Goal: Task Accomplishment & Management: Complete application form

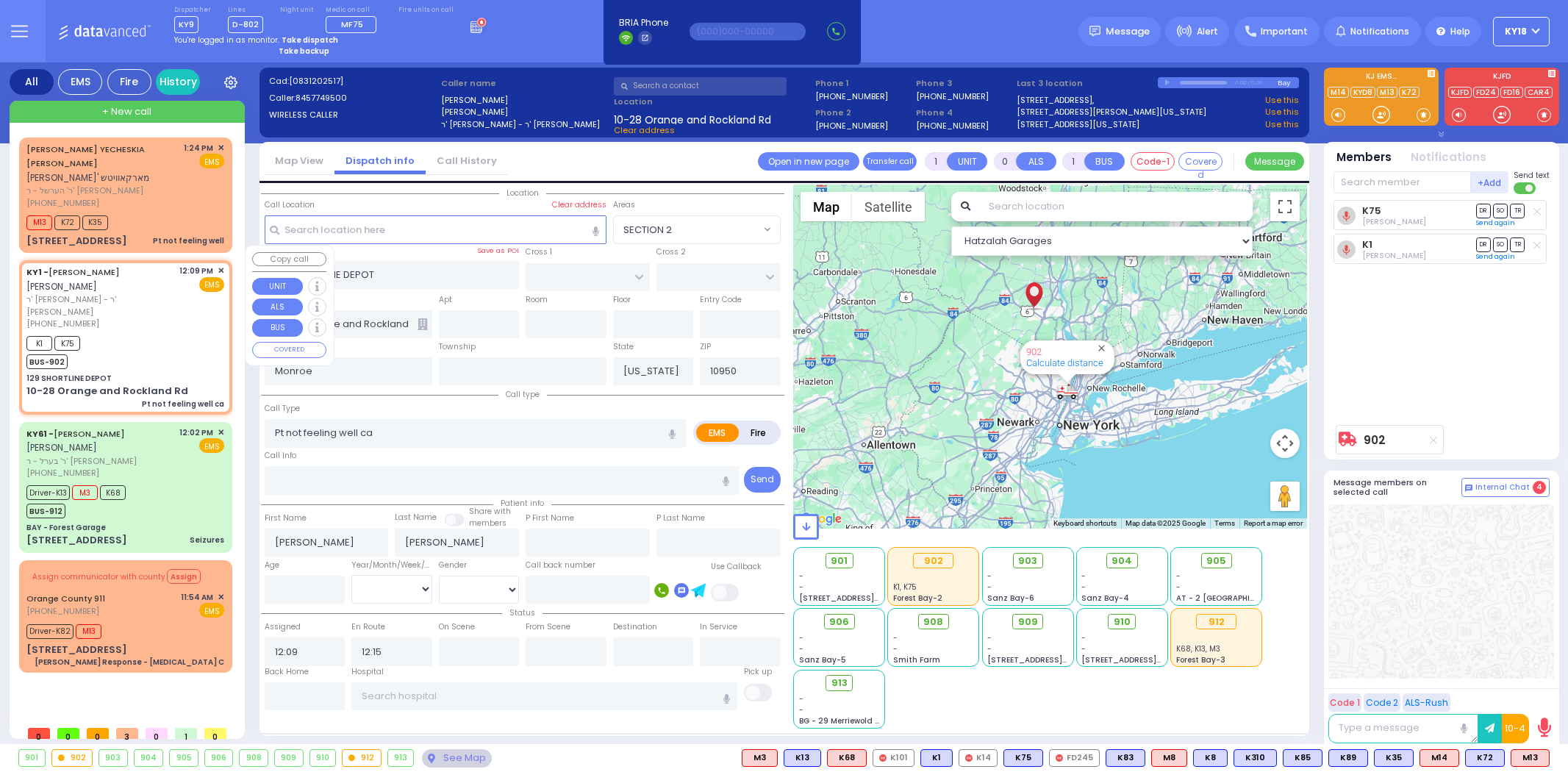
select select
click at [127, 427] on div "KY61 - [PERSON_NAME] [PERSON_NAME]" at bounding box center [101, 441] width 148 height 29
type input "6"
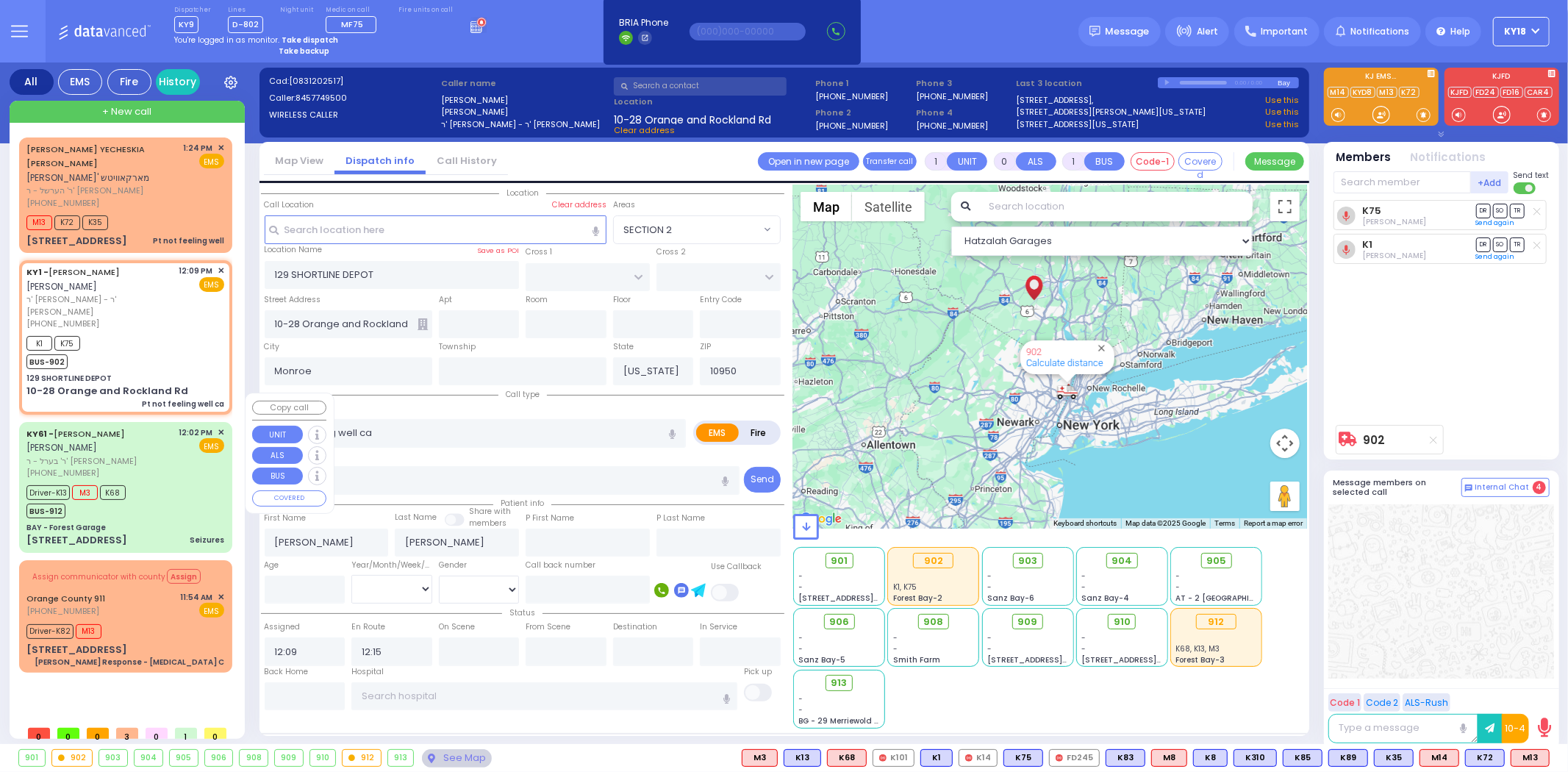
type input "6"
select select
type input "Seizures"
radio input "true"
type input "[PERSON_NAME]"
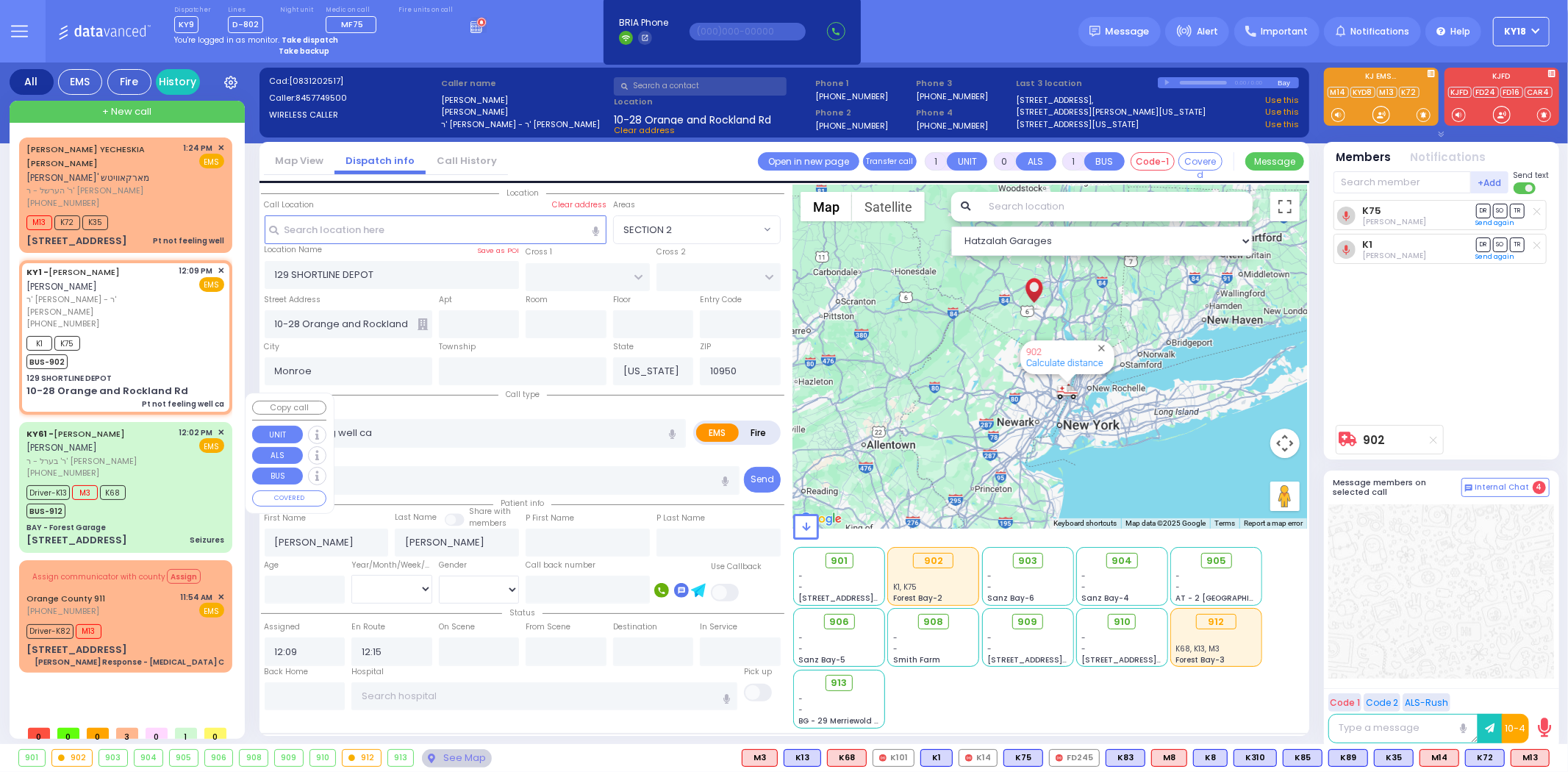
type input "[PERSON_NAME]"
type input "Hindy"
type input "[PERSON_NAME]"
type input "15"
select select "Year"
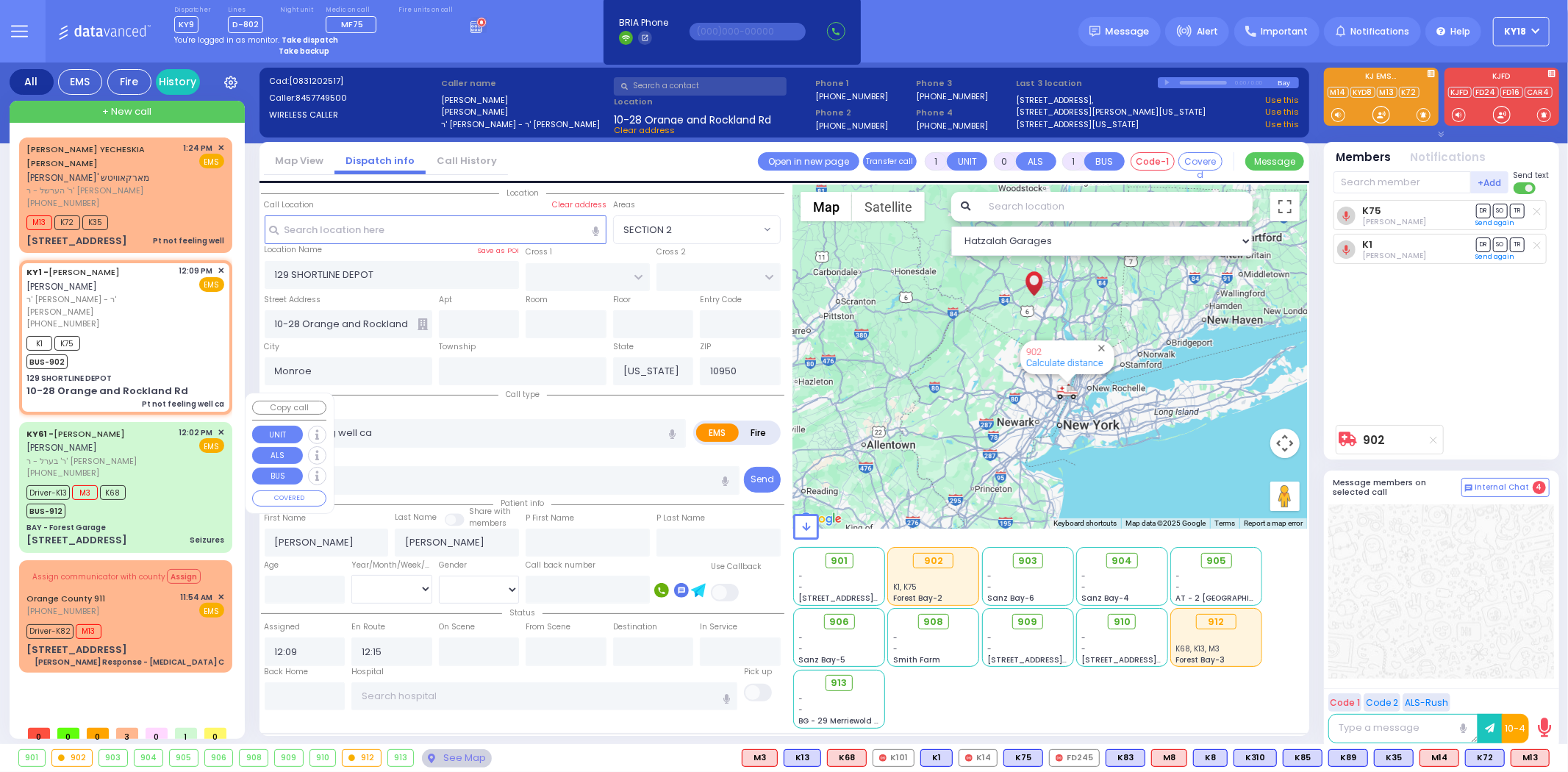
select select "[DEMOGRAPHIC_DATA]"
type input "12:02"
type input "12:04"
type input "12:07"
type input "12:17"
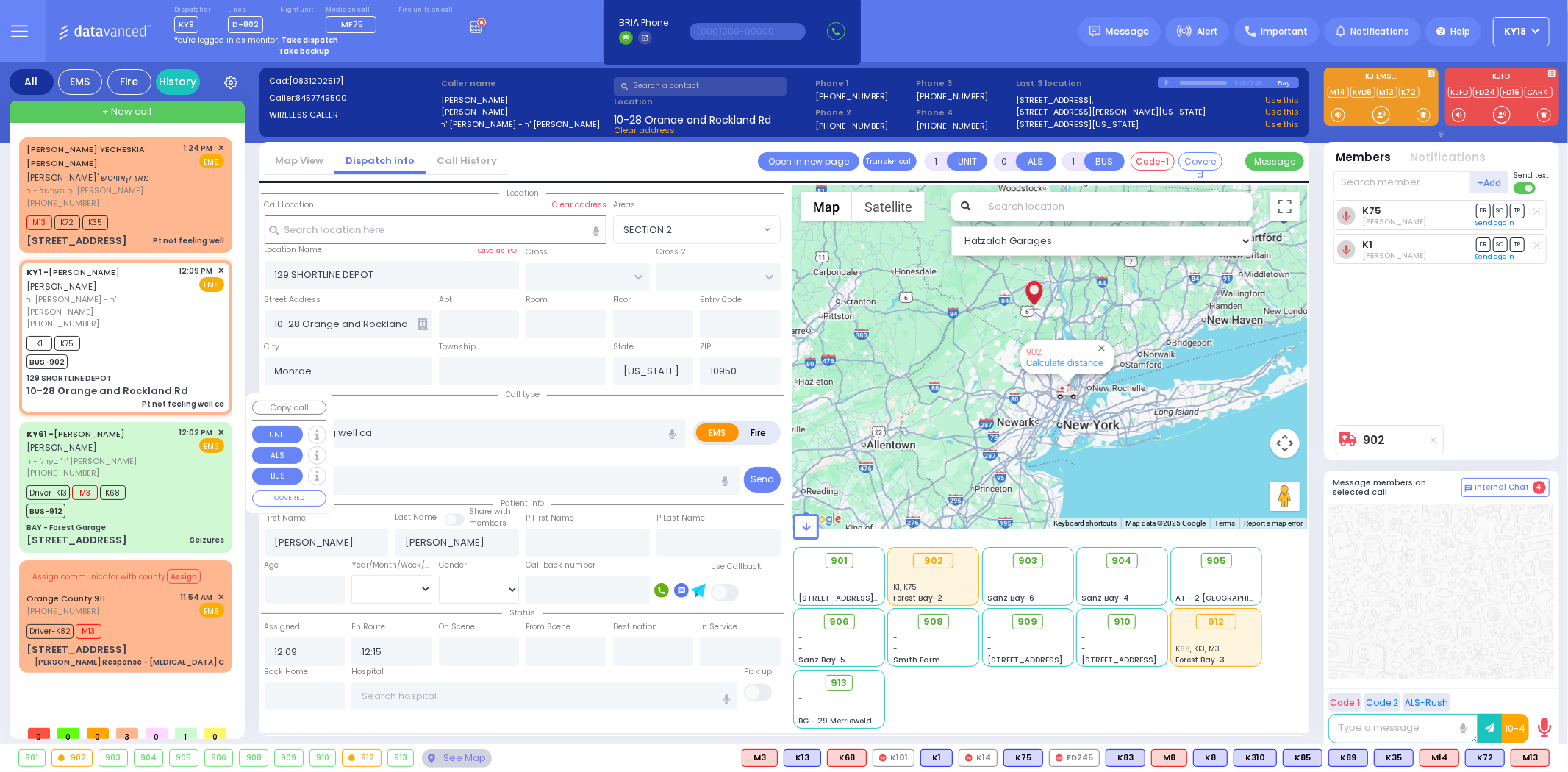
type input "12:57"
type input "13:14"
type input "[US_STATE][GEOGRAPHIC_DATA]- [GEOGRAPHIC_DATA] [STREET_ADDRESS][US_STATE]"
type input "BAY - Forest Garage"
type input "SANZ COURT"
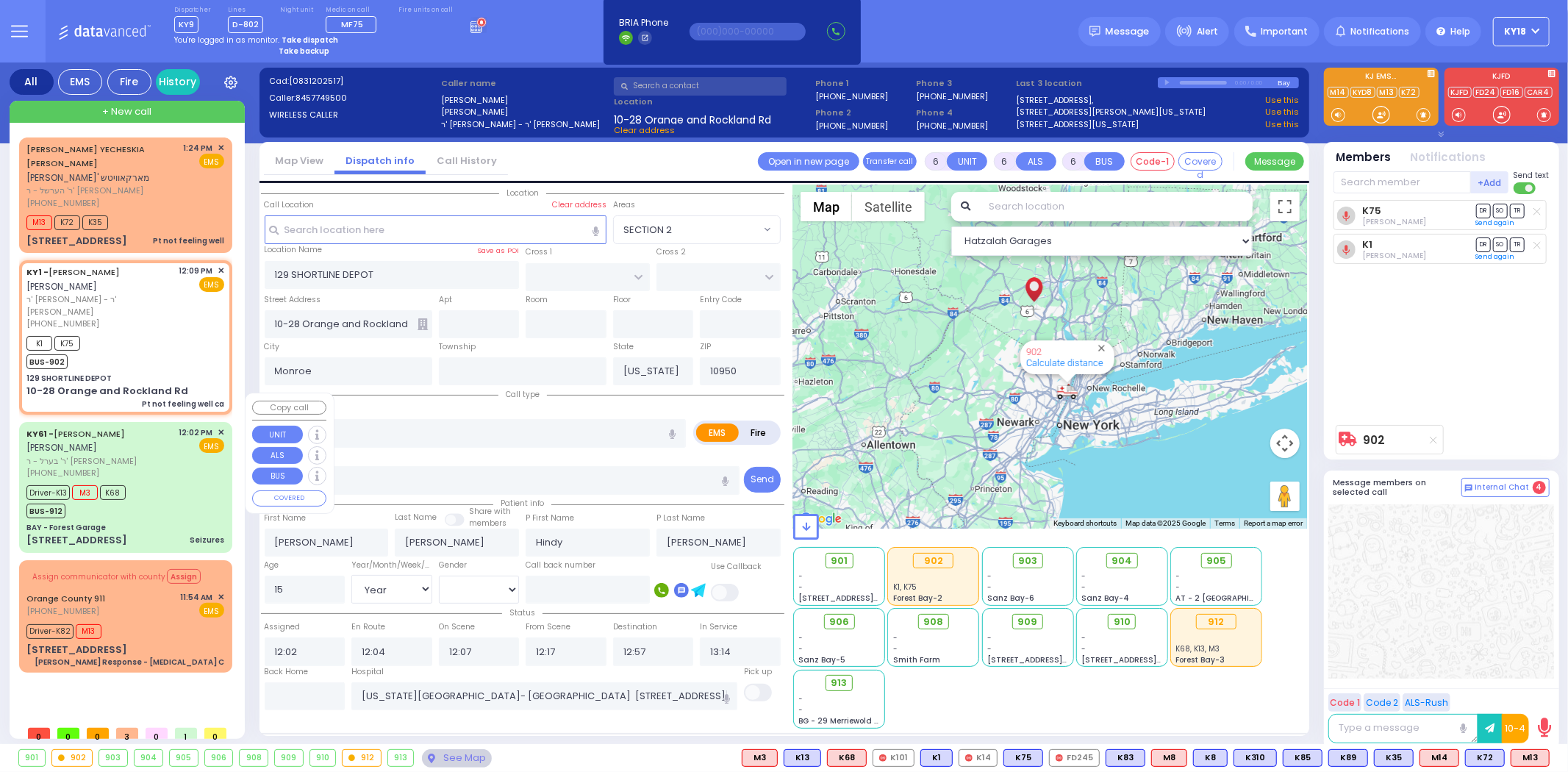
type input "HAYES COURT"
type input "[STREET_ADDRESS]"
select select "Hatzalah Garages"
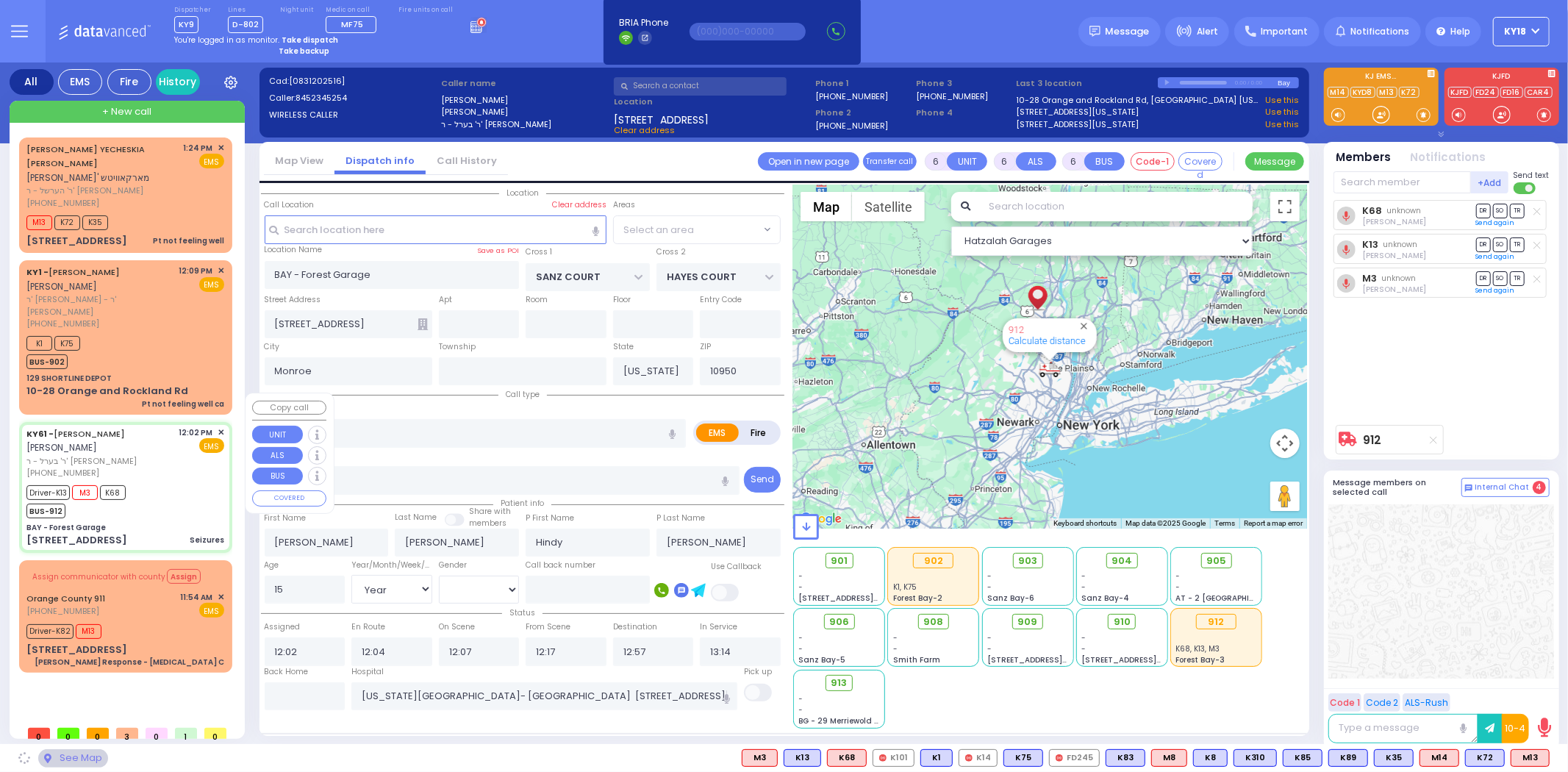
select select "SECTION 2"
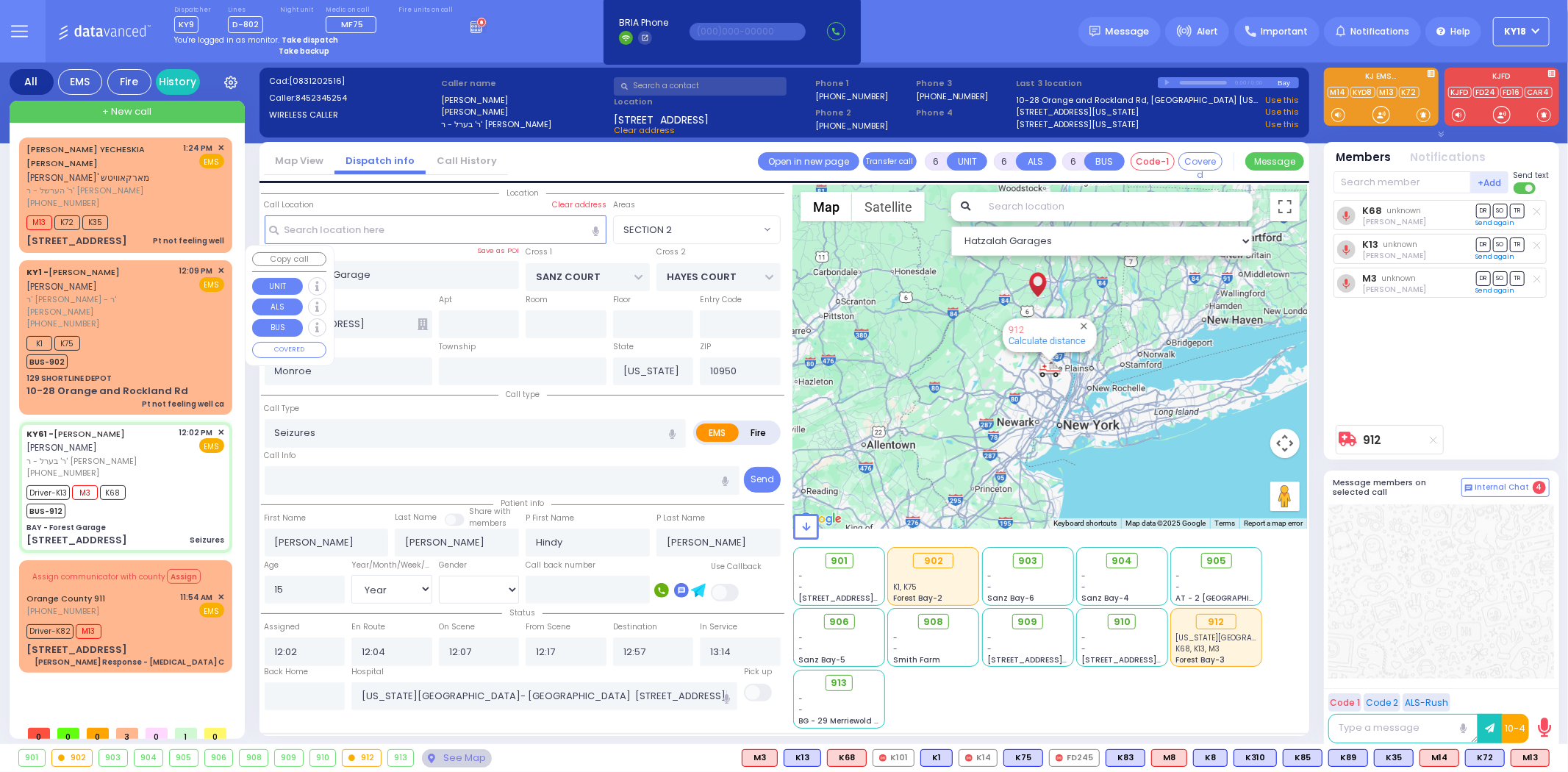
click at [142, 333] on div "K1 K75 BUS-902" at bounding box center [126, 351] width 197 height 36
type input "1"
type input "0"
type input "1"
select select
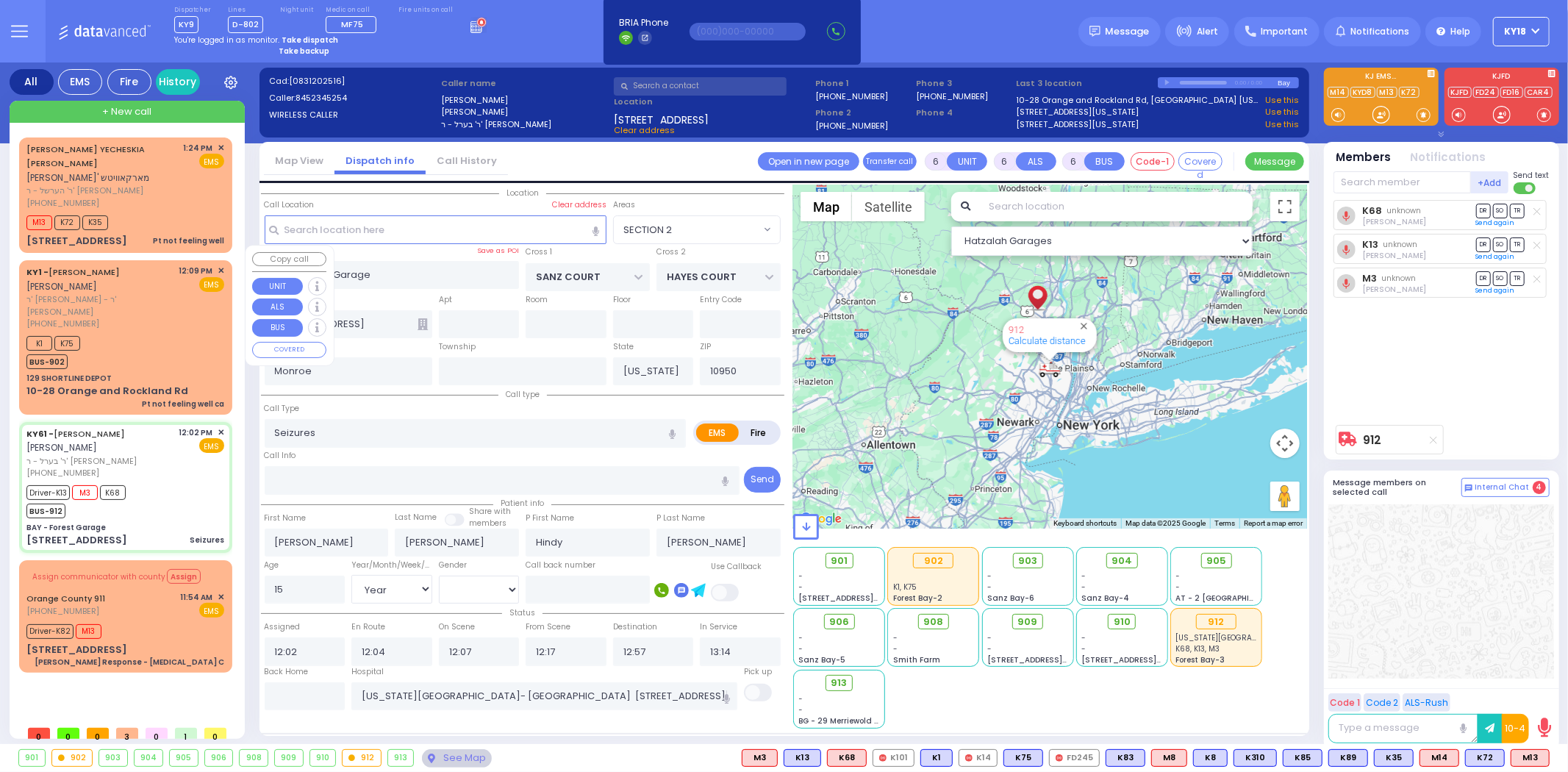
type input "Pt not feeling well ca"
radio input "true"
type input "[PERSON_NAME]"
select select
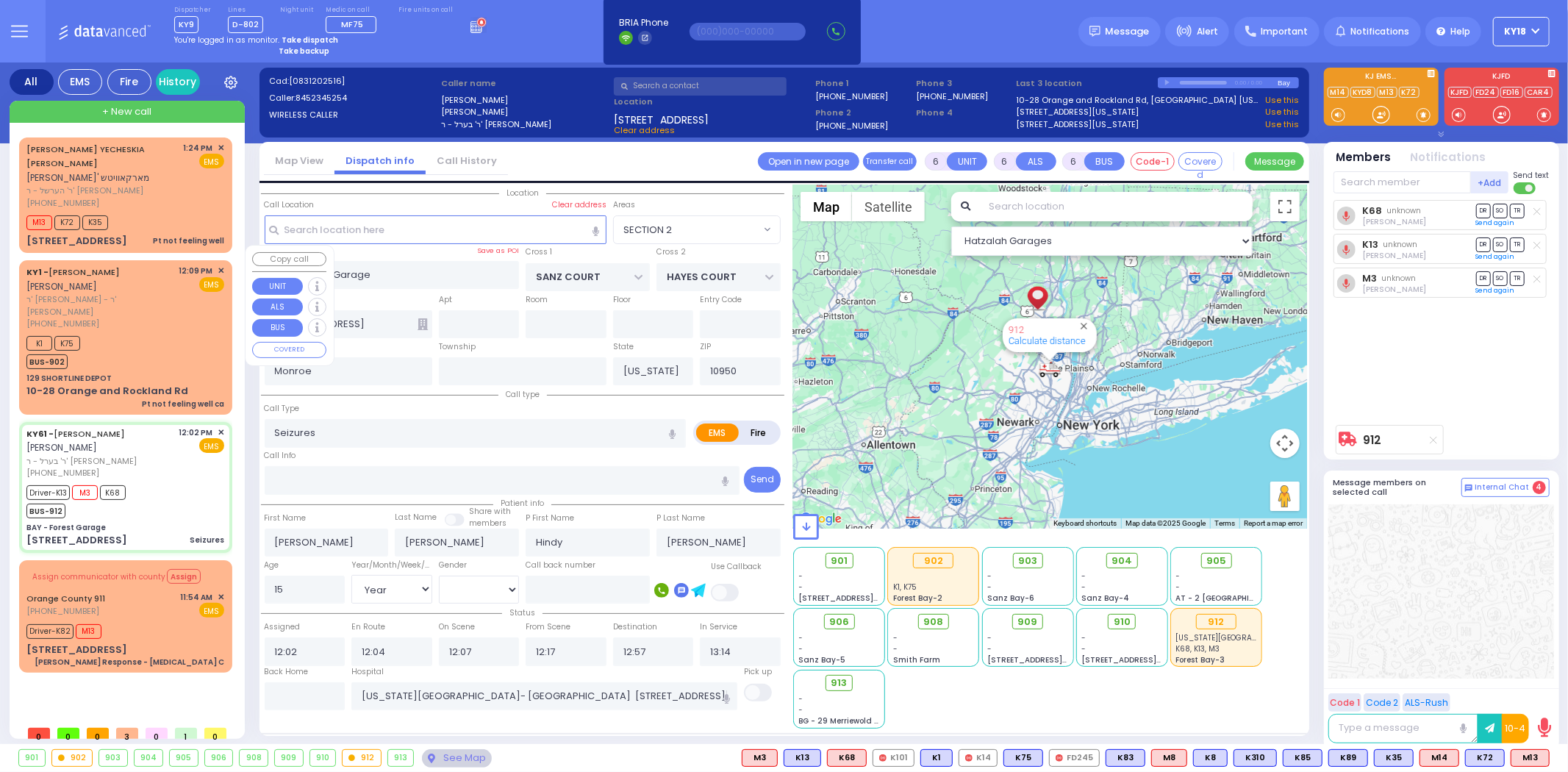
select select
type input "12:09"
type input "12:15"
select select "Hatzalah Garages"
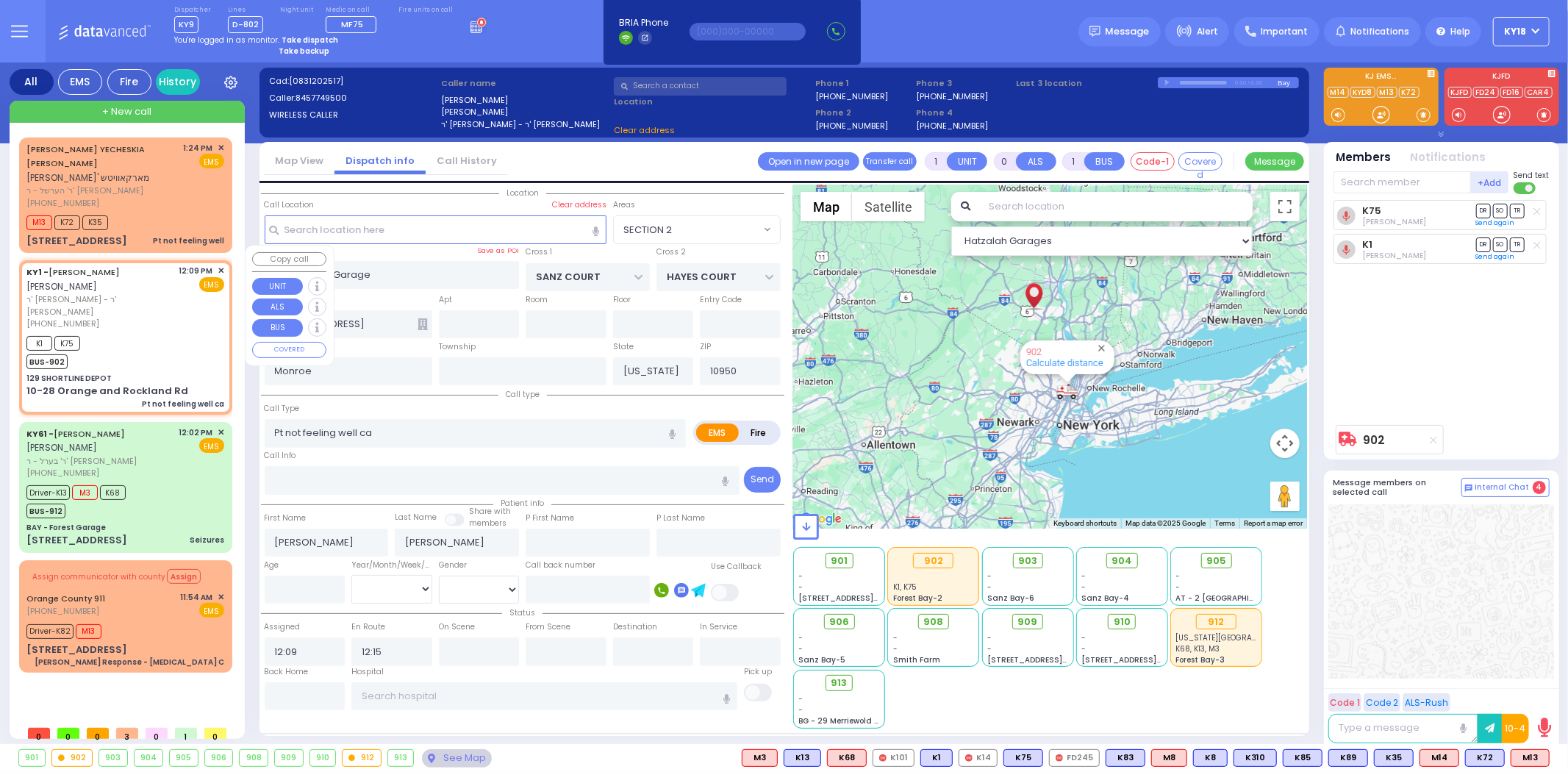
type input "129 SHORTLINE DEPOT"
type input "10-28 Orange and Rockland Rd"
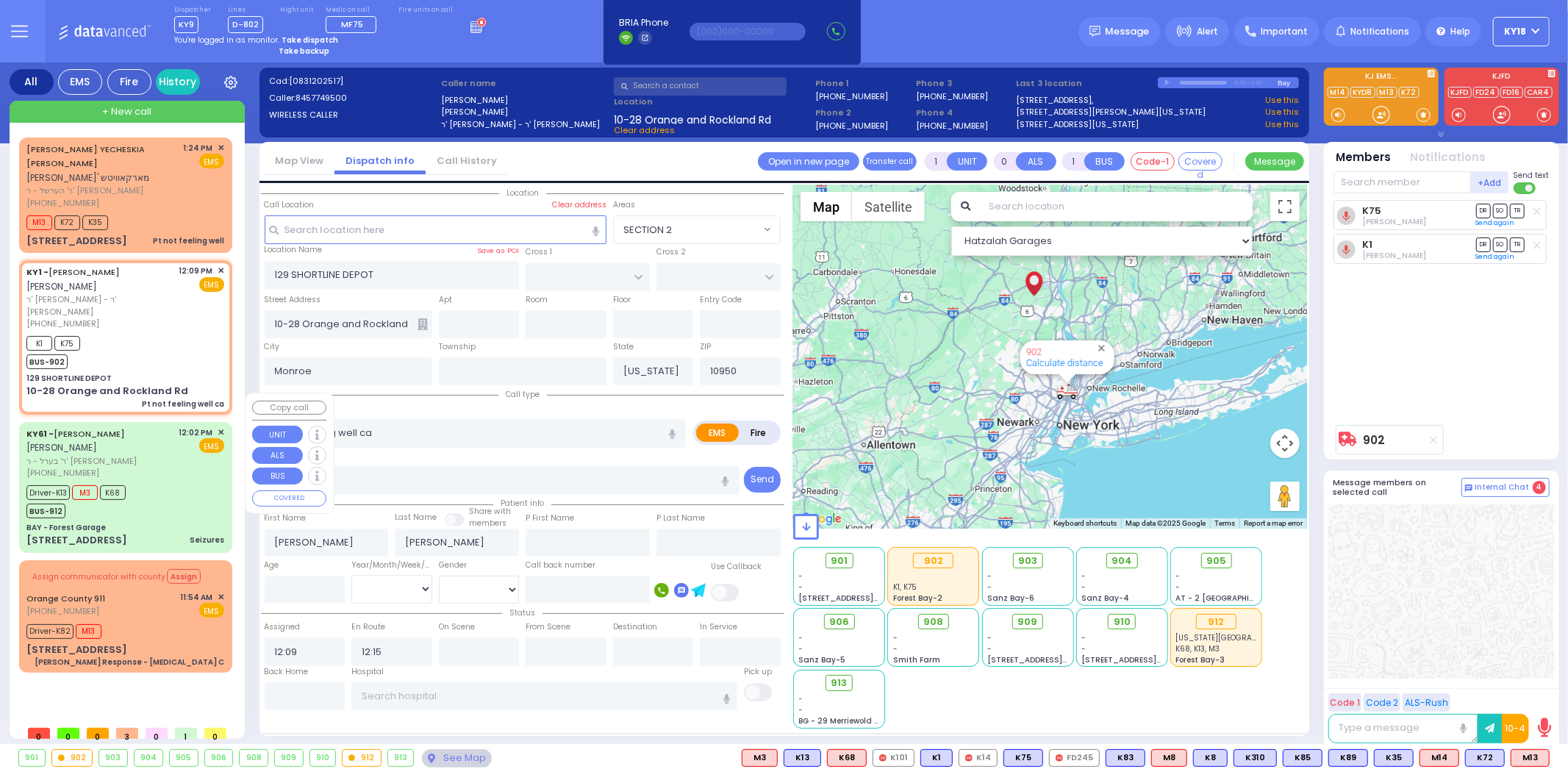
click at [165, 481] on div "Driver-K13 M3 K68 BUS-912" at bounding box center [126, 500] width 197 height 36
type input "6"
select select
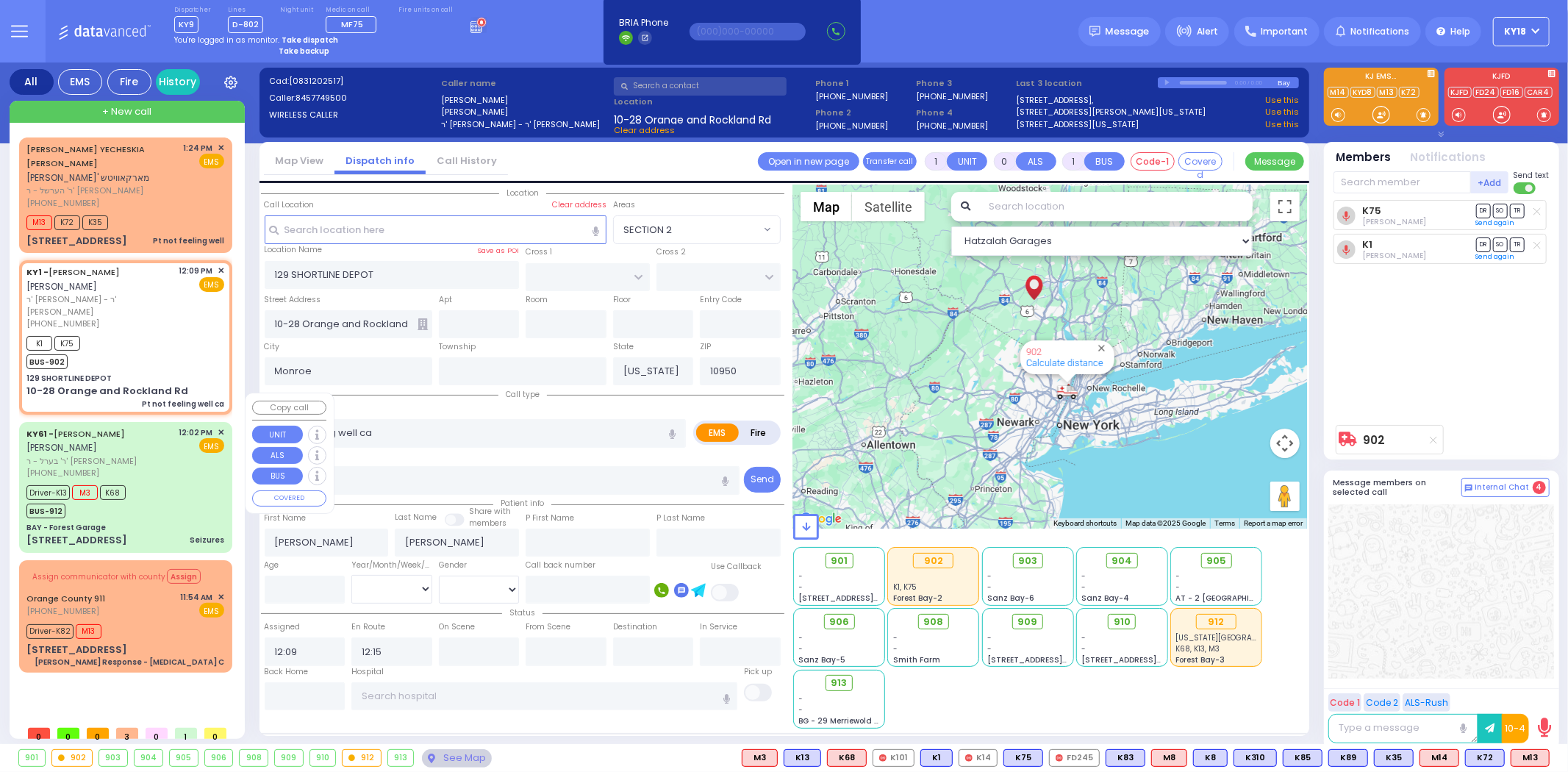
type input "Seizures"
radio input "true"
type input "[PERSON_NAME]"
type input "Hindy"
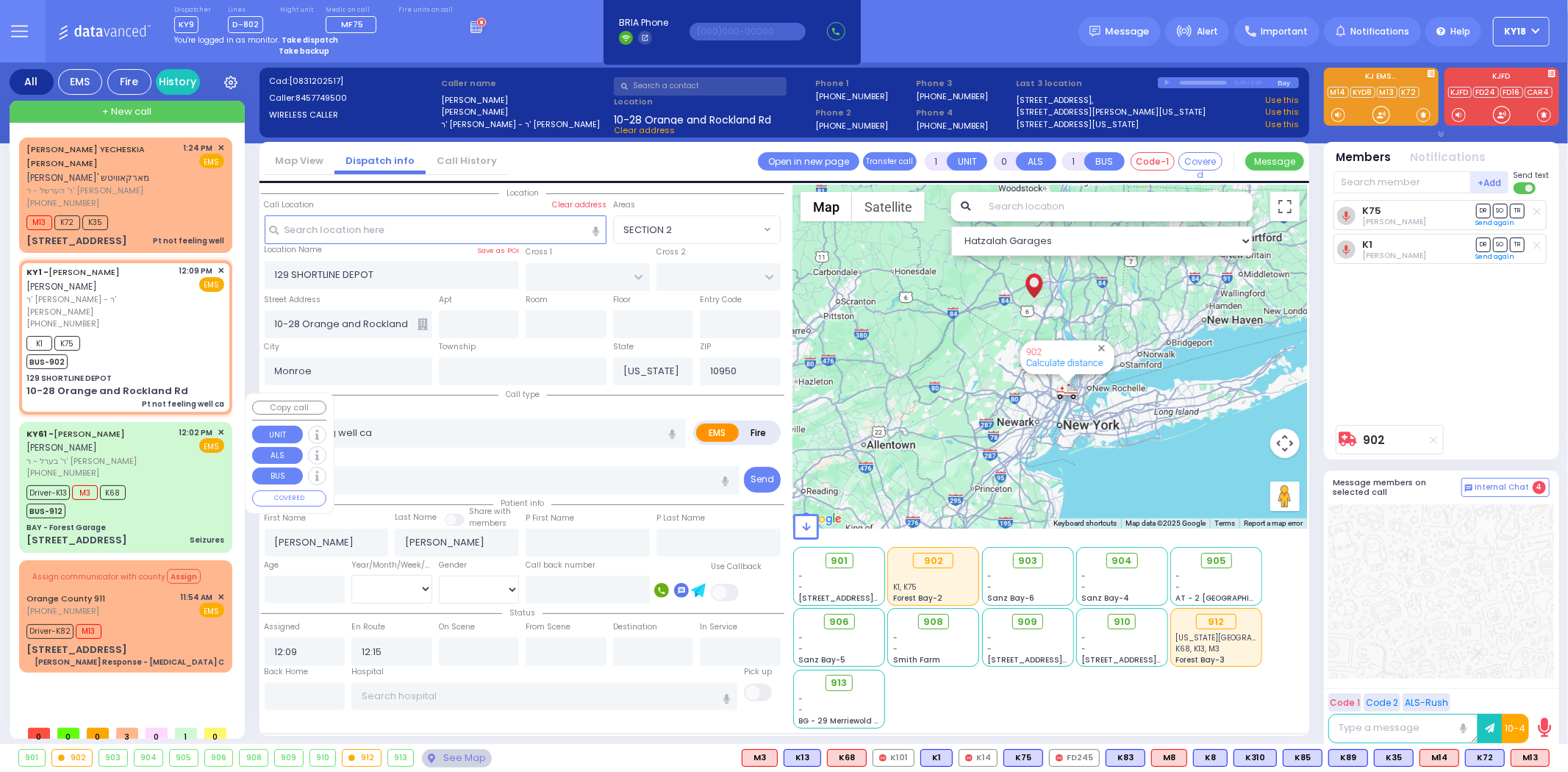
type input "[PERSON_NAME]"
type input "15"
select select "Year"
select select "[DEMOGRAPHIC_DATA]"
type input "12:02"
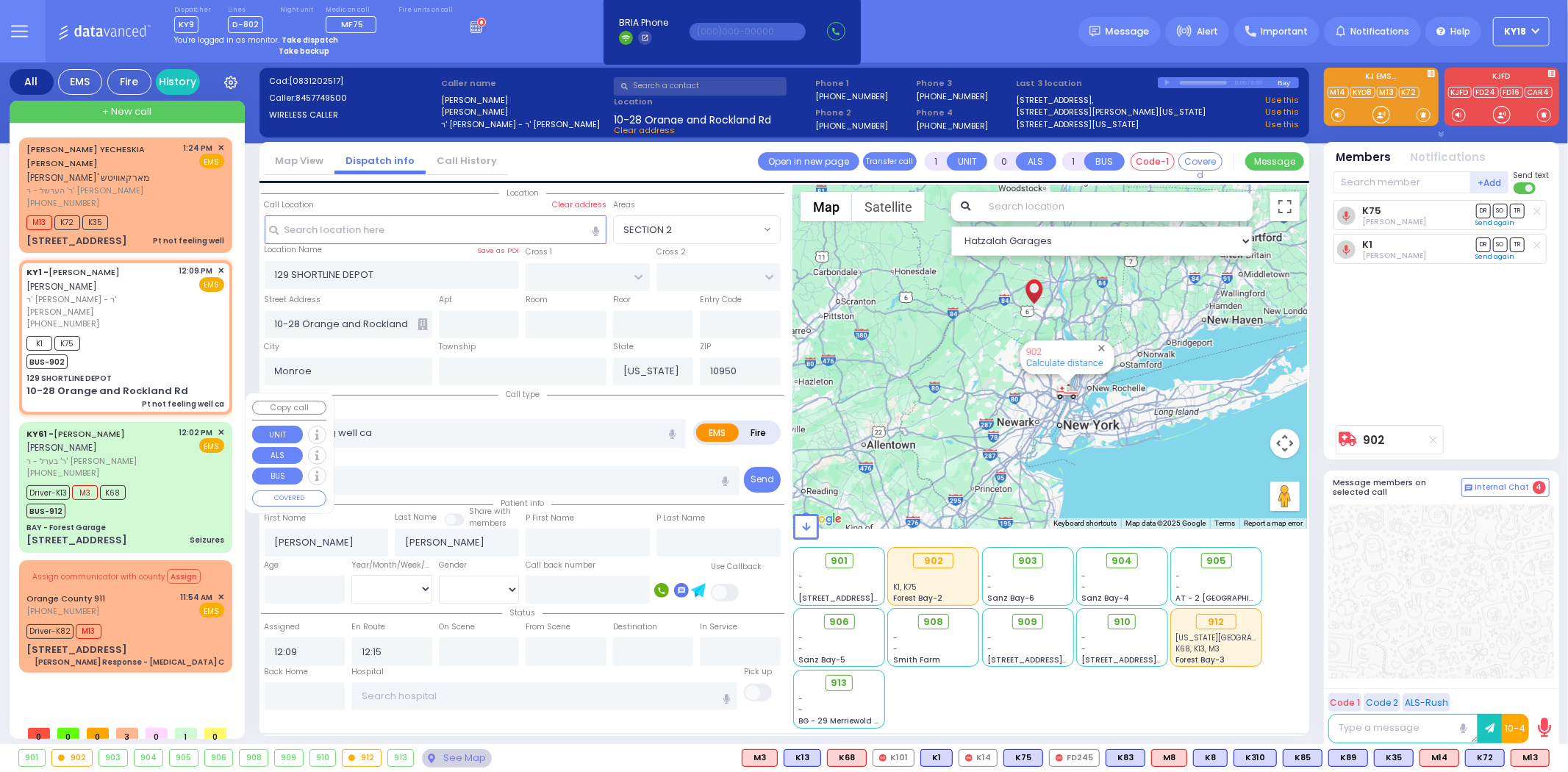
type input "12:04"
type input "12:07"
type input "12:17"
type input "12:57"
type input "13:14"
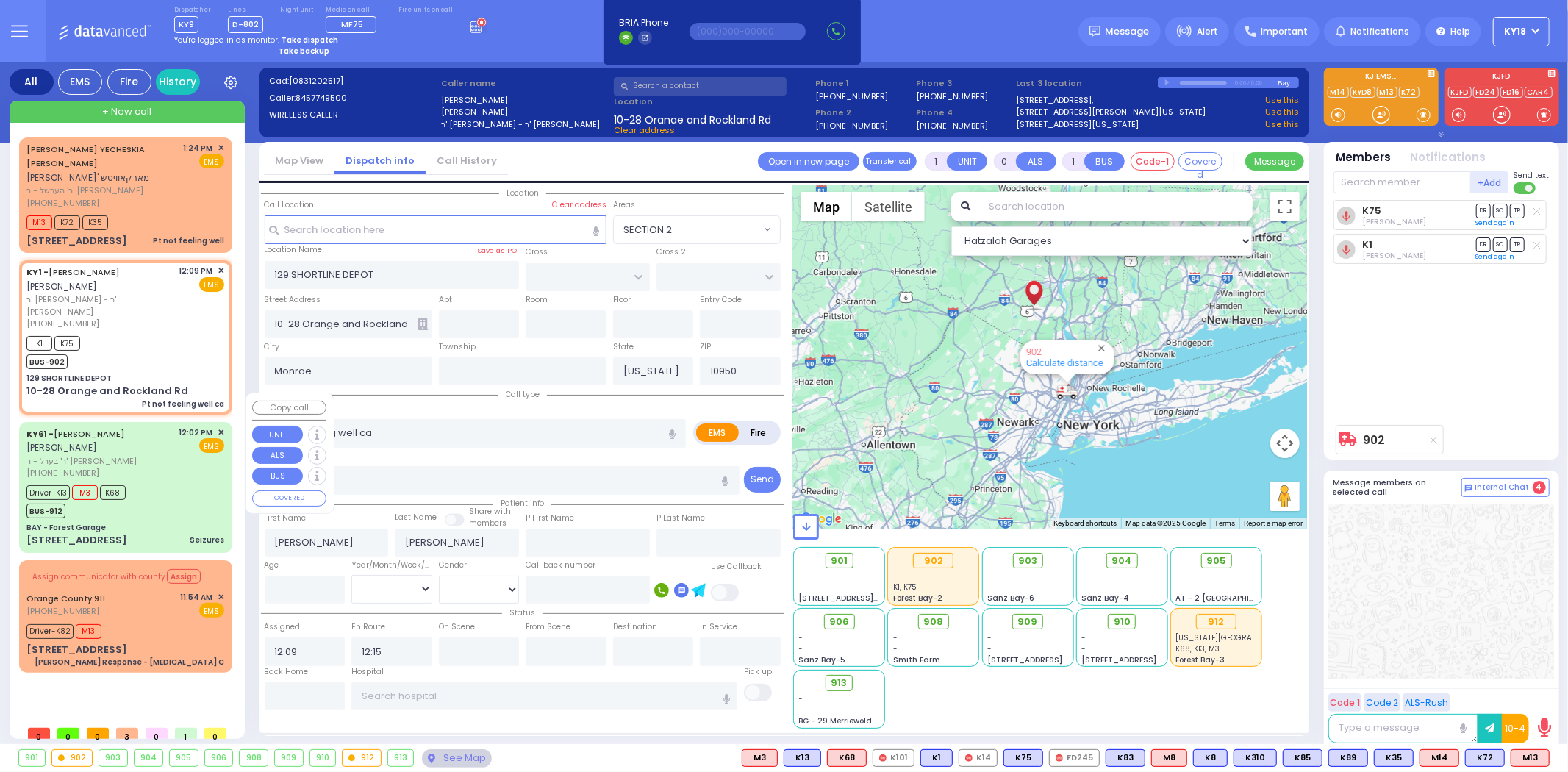
type input "[US_STATE][GEOGRAPHIC_DATA]- [GEOGRAPHIC_DATA] [STREET_ADDRESS][US_STATE]"
select select "Hatzalah Garages"
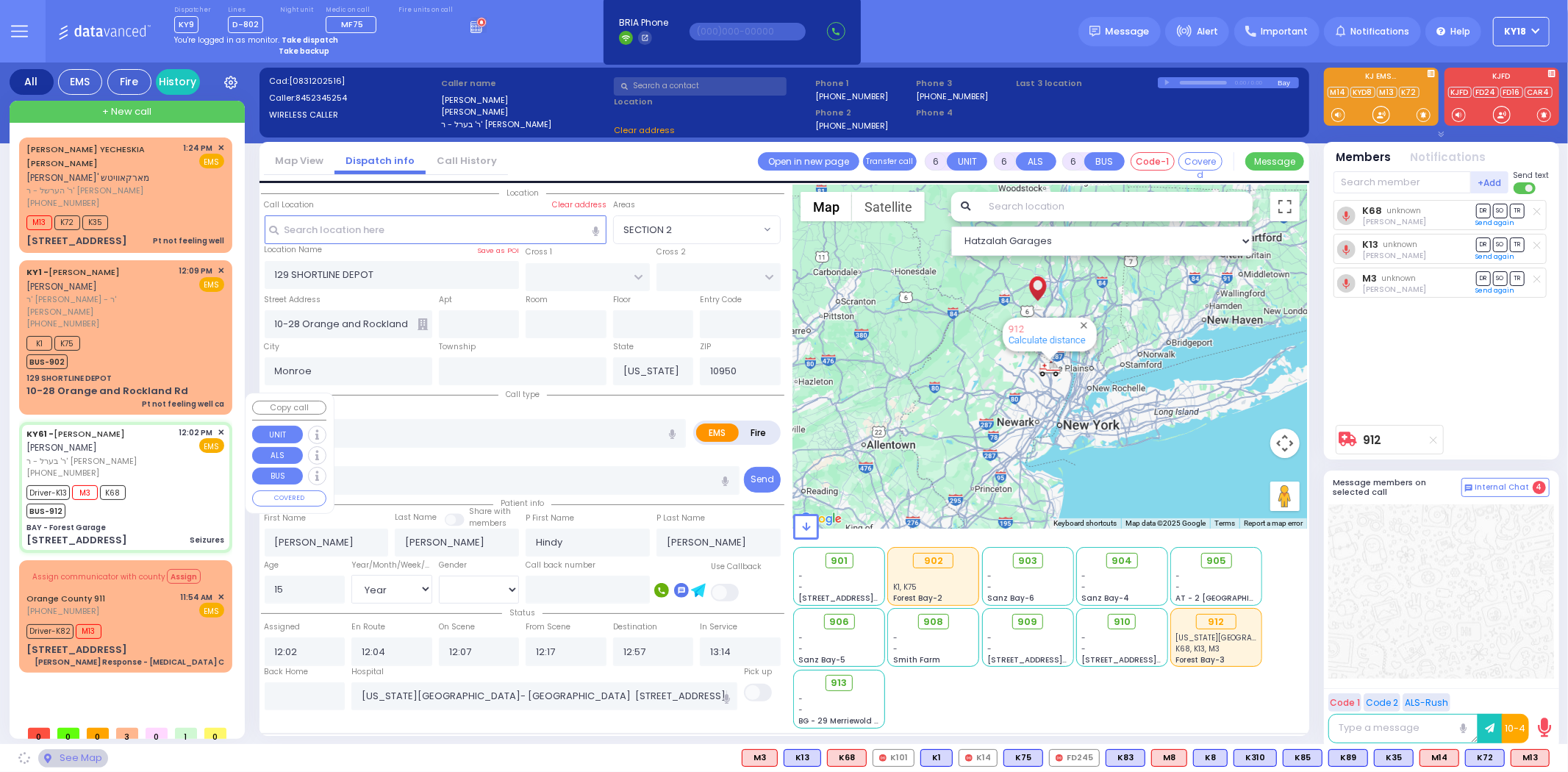
type input "BAY - Forest Garage"
type input "SANZ COURT"
type input "HAYES COURT"
type input "[STREET_ADDRESS]"
select select "SECTION 2"
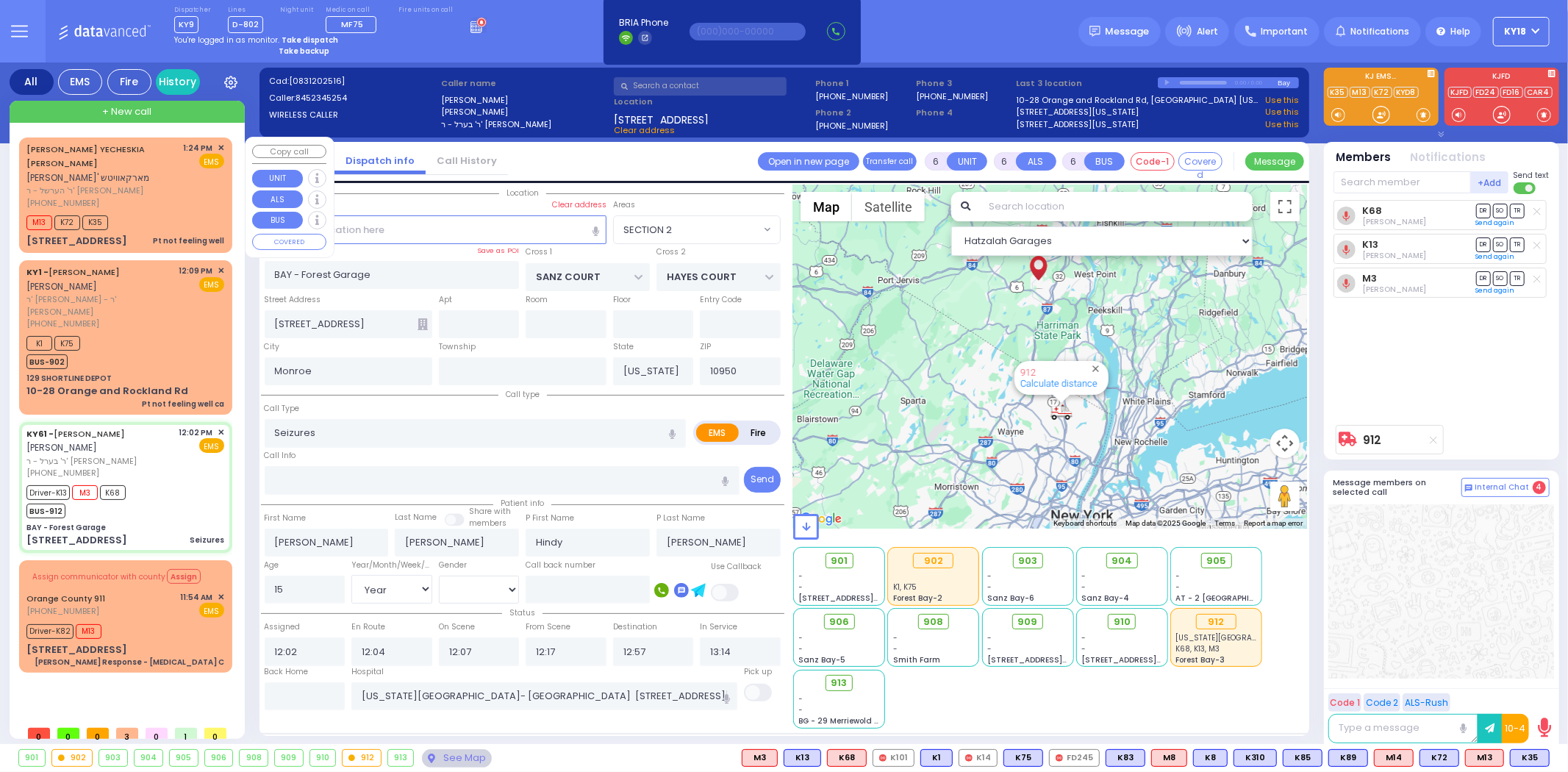
click at [179, 235] on div "Pt not feeling well" at bounding box center [188, 241] width 71 height 12
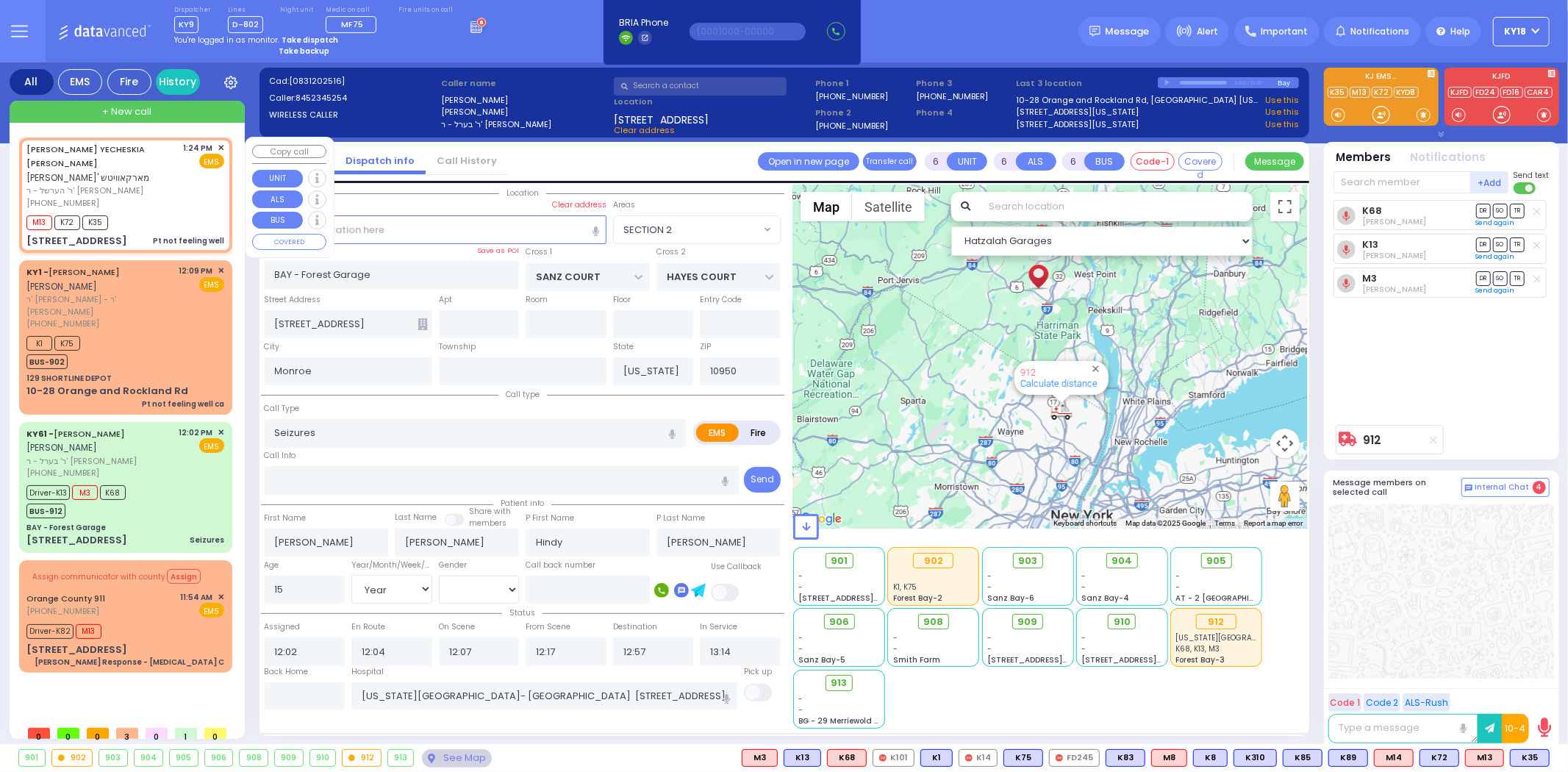
type input "1"
type input "0"
type input "1"
select select
type input "Pt not feeling well"
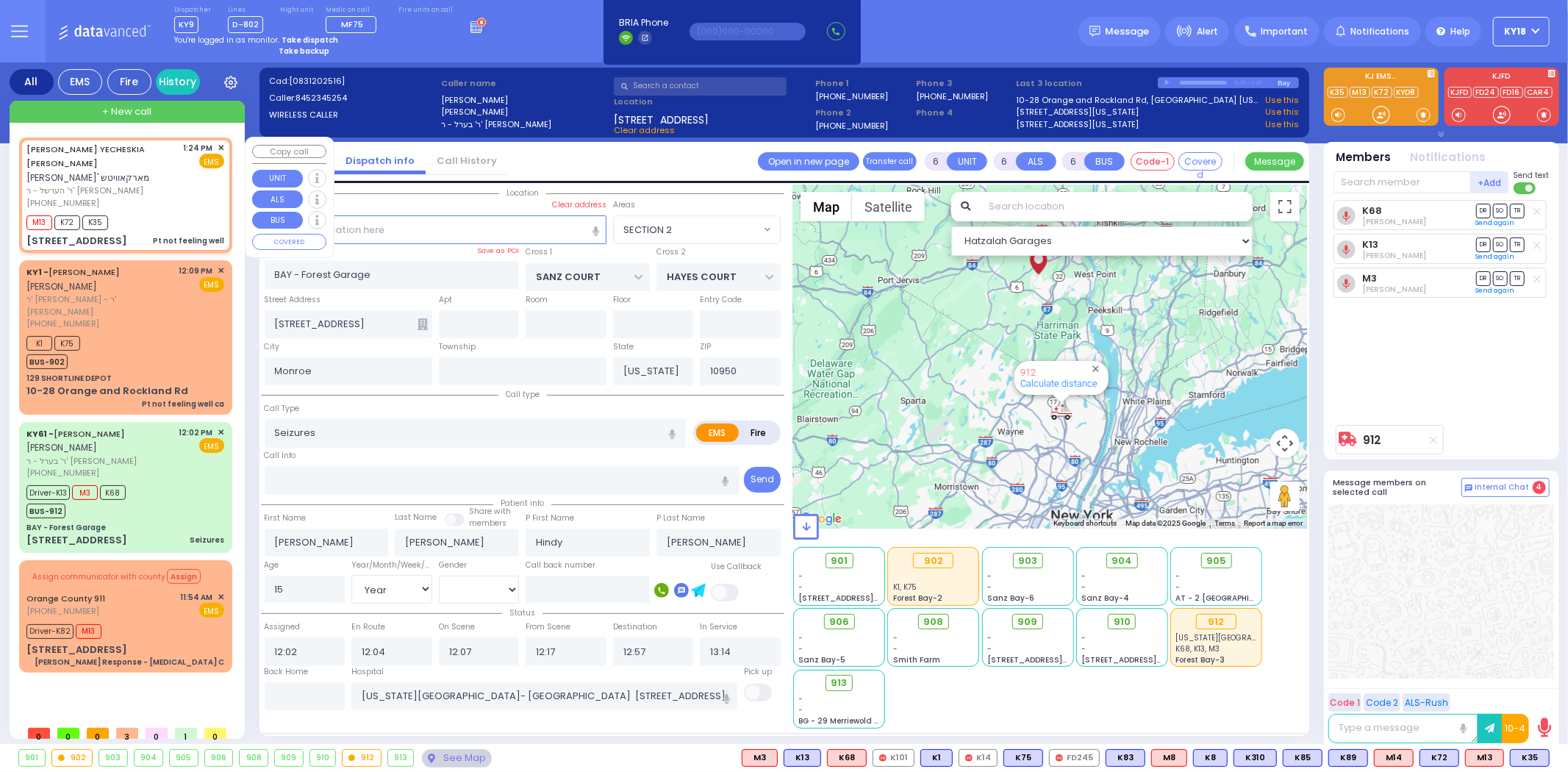
radio input "true"
type input "[PERSON_NAME]"
type input "70"
select select "Year"
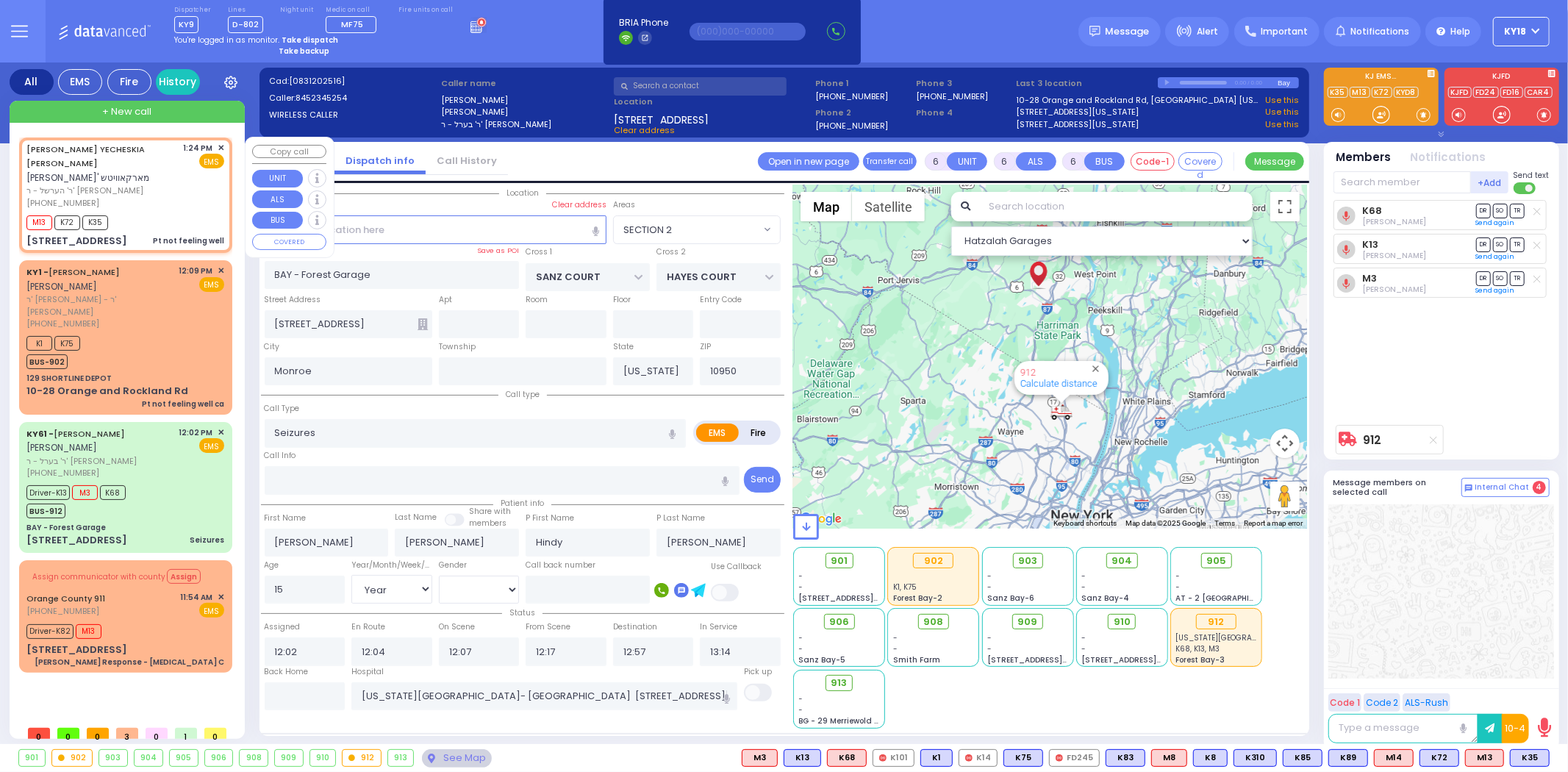
select select "[DEMOGRAPHIC_DATA]"
type input "13:24"
type input "13:26"
type input "APTA WAY"
type input "[PERSON_NAME] DR"
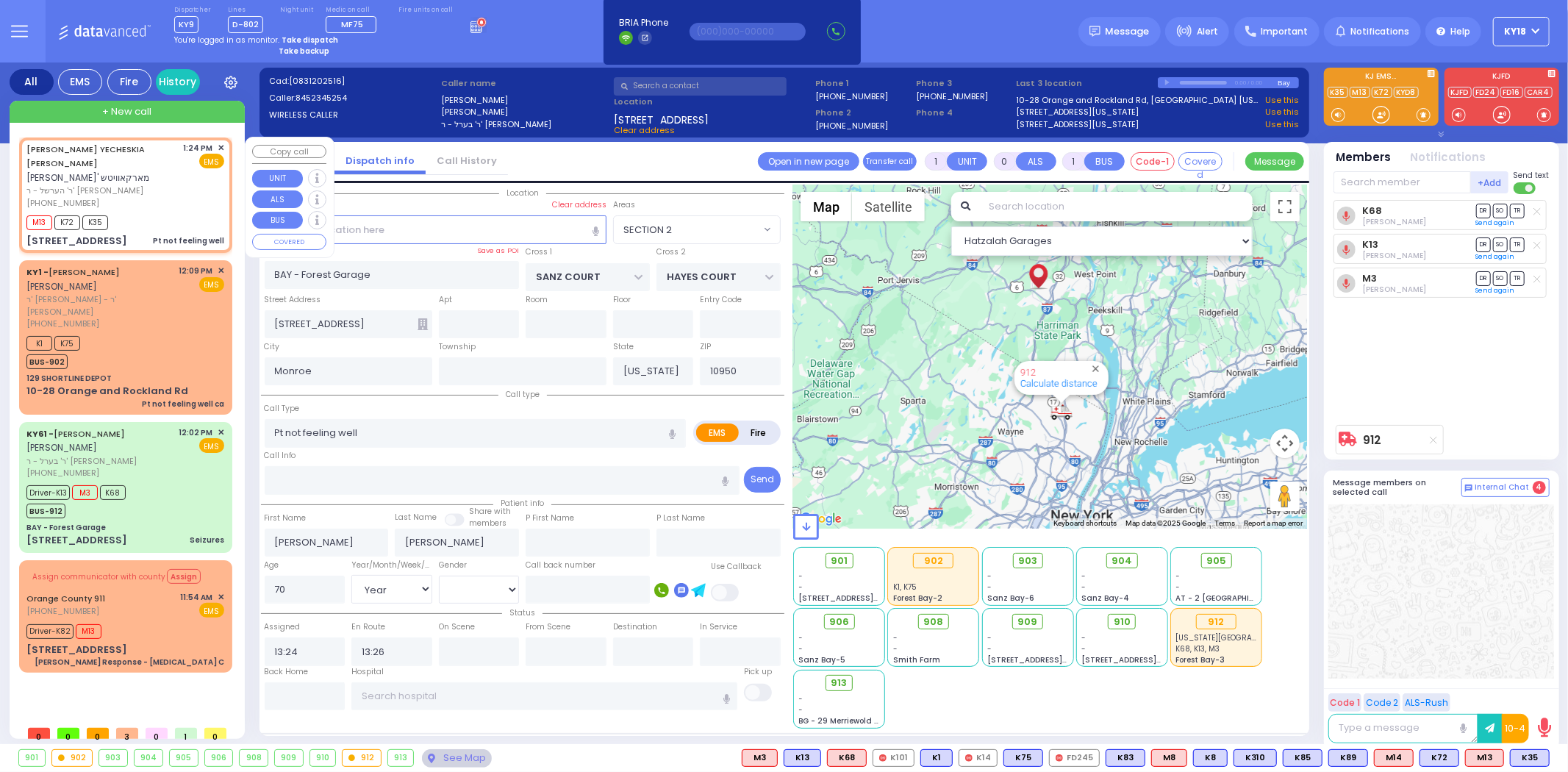
type input "[STREET_ADDRESS]"
type input "302"
select select "SECTION 1"
select select "Hatzalah Garages"
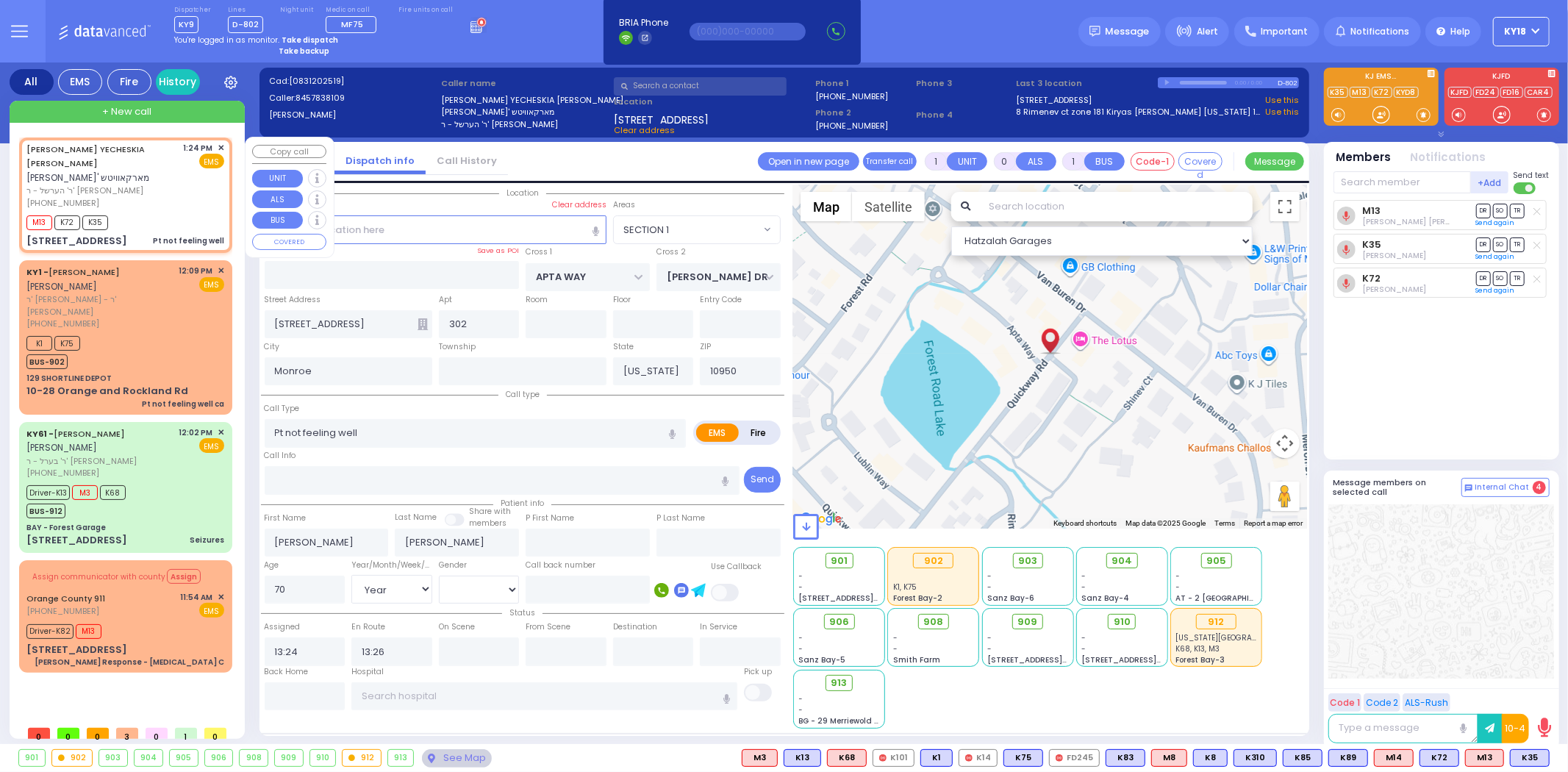
click at [196, 212] on div "M13 K72 K35" at bounding box center [126, 221] width 197 height 18
select select
radio input "true"
select select "Year"
select select "[DEMOGRAPHIC_DATA]"
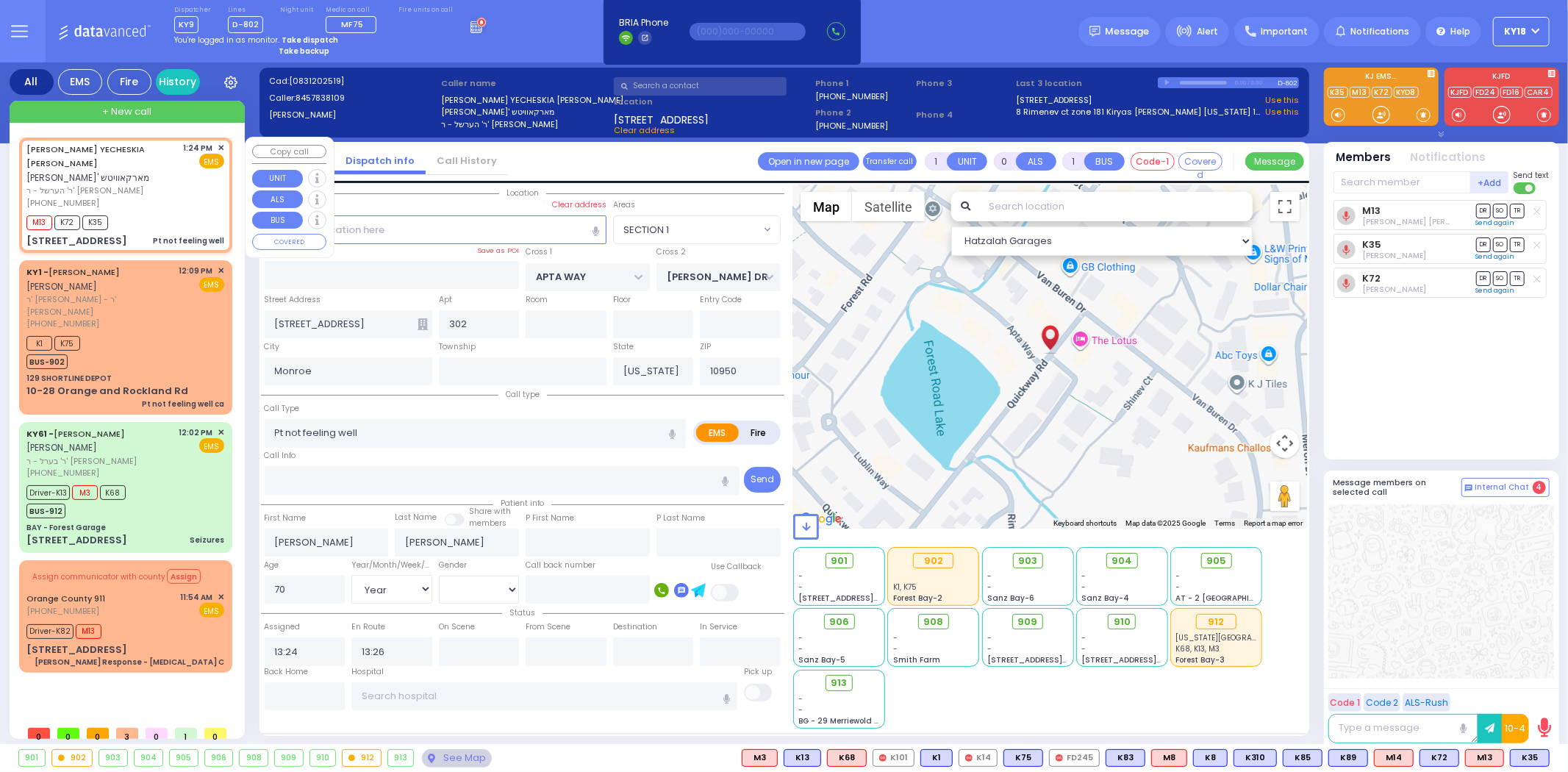
select select "Hatzalah Garages"
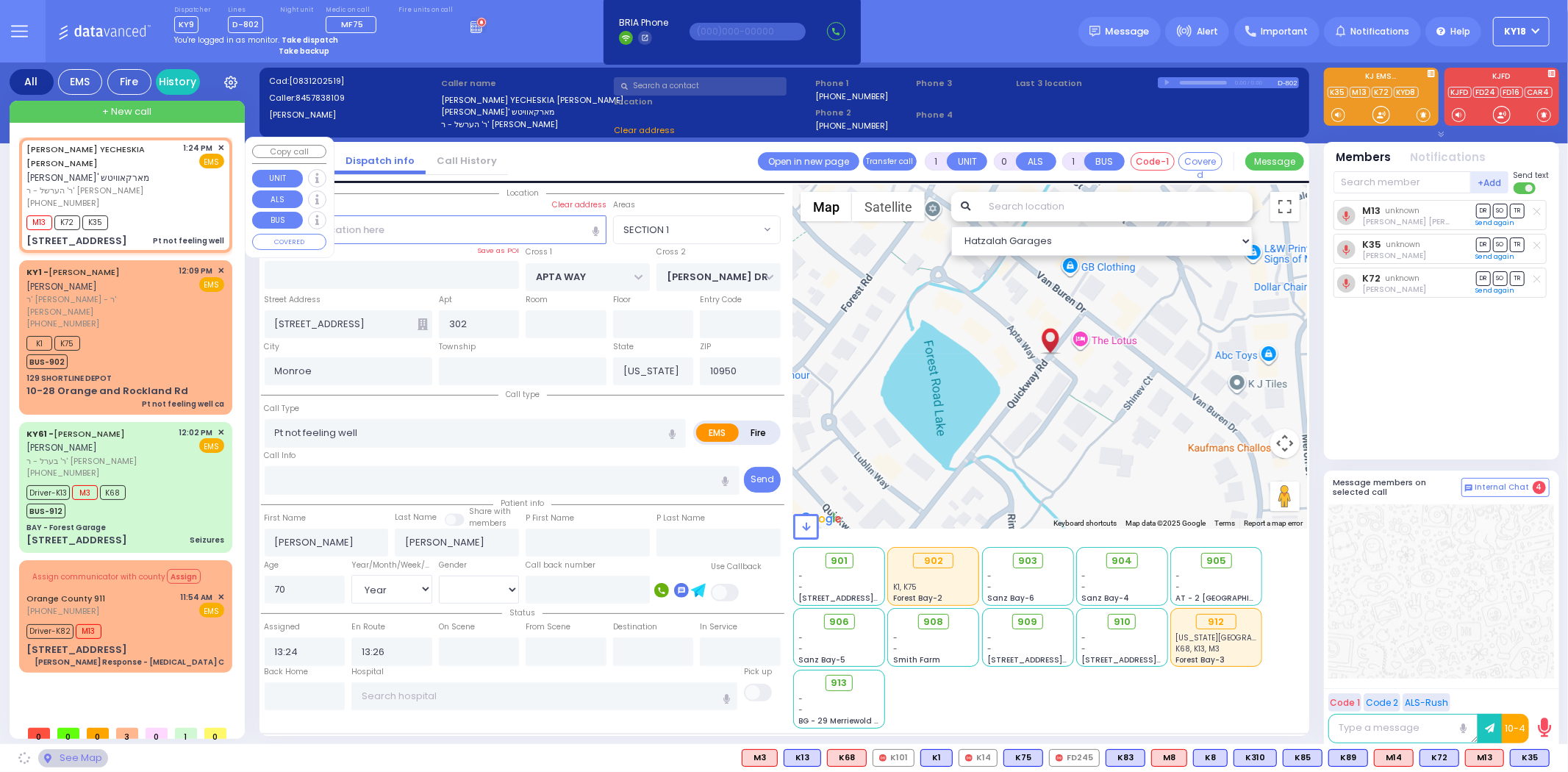
select select "SECTION 1"
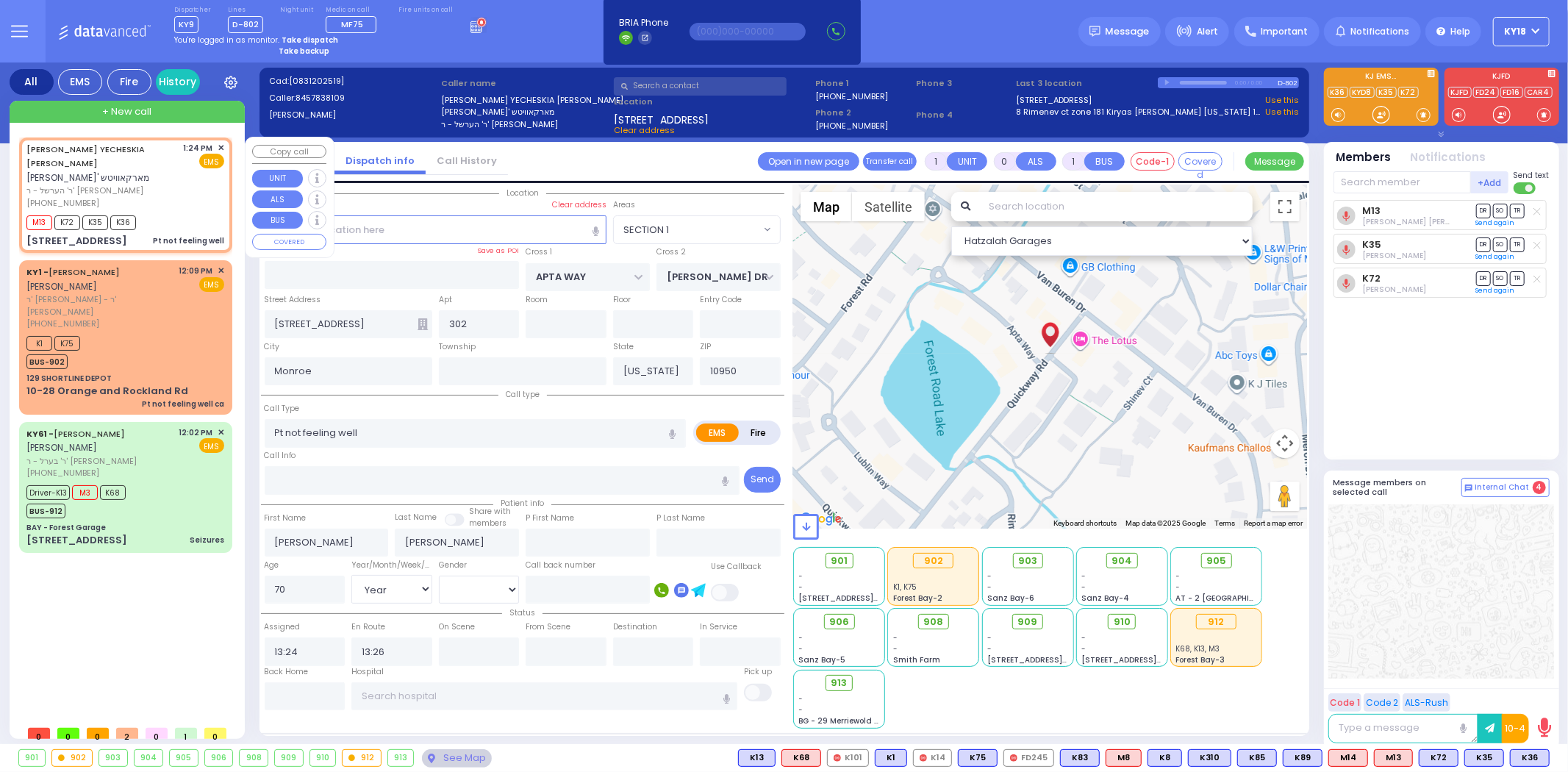
select select
radio input "true"
select select "Year"
select select "[DEMOGRAPHIC_DATA]"
select select "Hatzalah Garages"
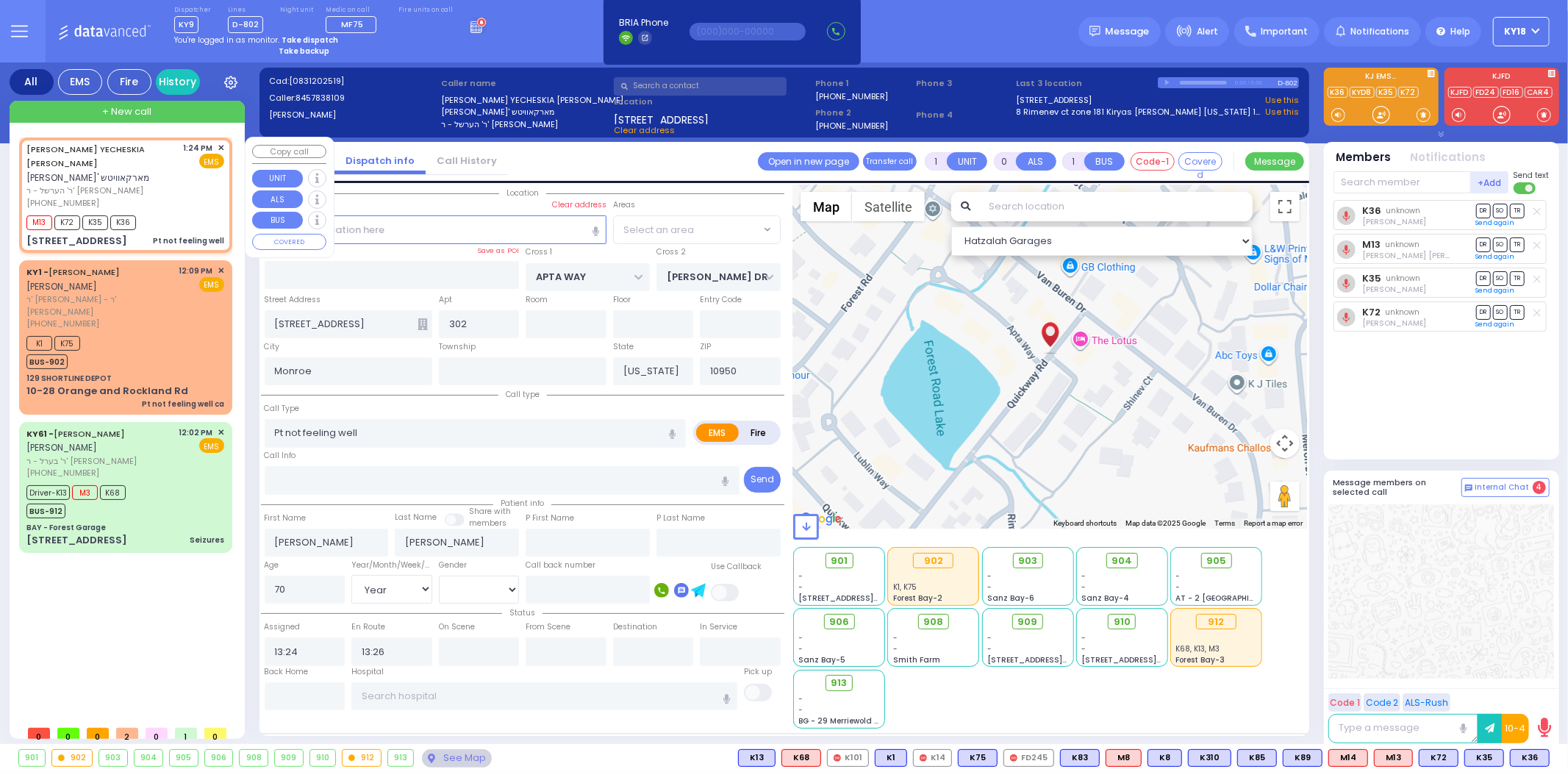
select select "SECTION 1"
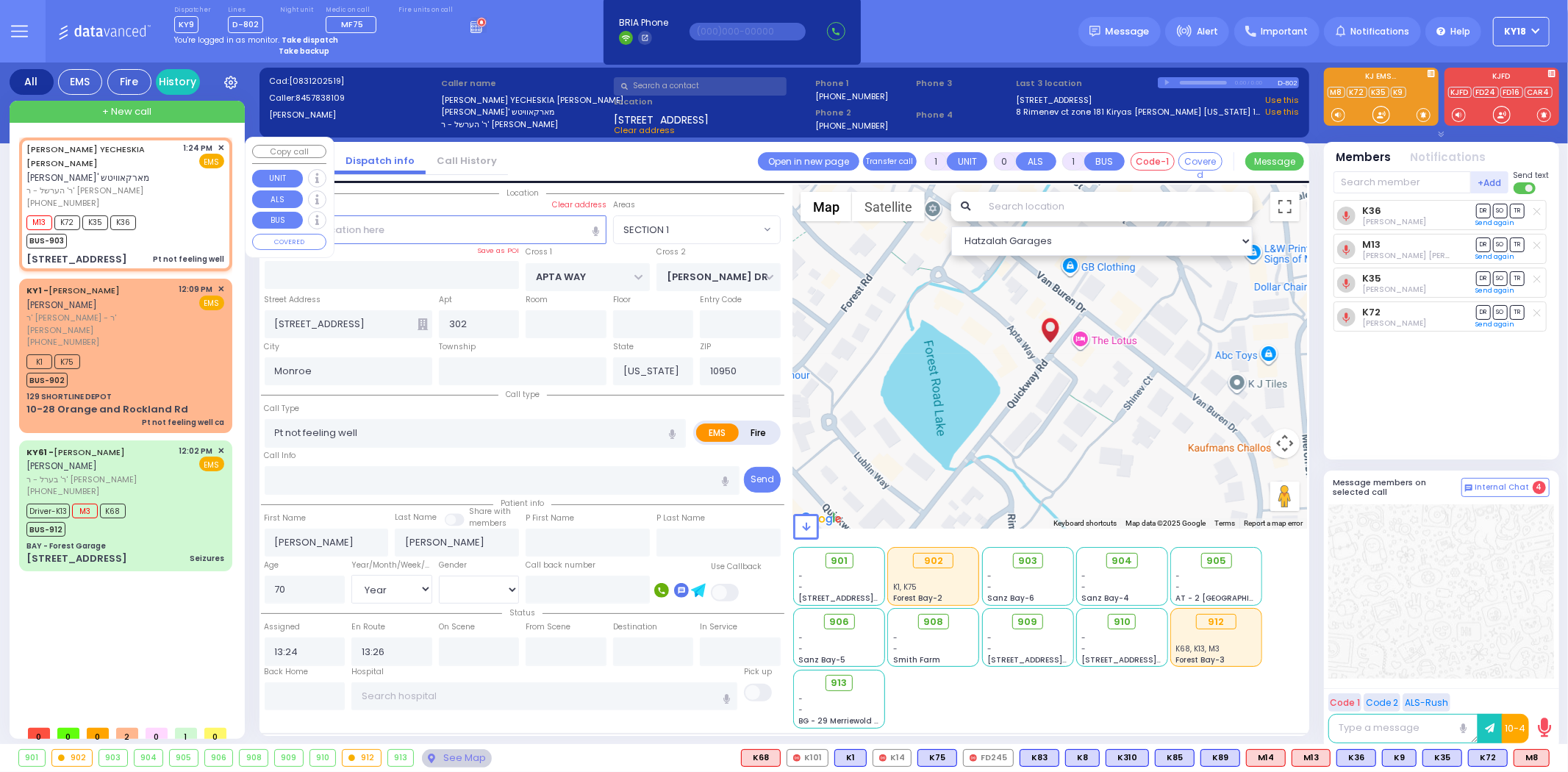
select select
radio input "true"
select select "Year"
select select "[DEMOGRAPHIC_DATA]"
select select "Hatzalah Garages"
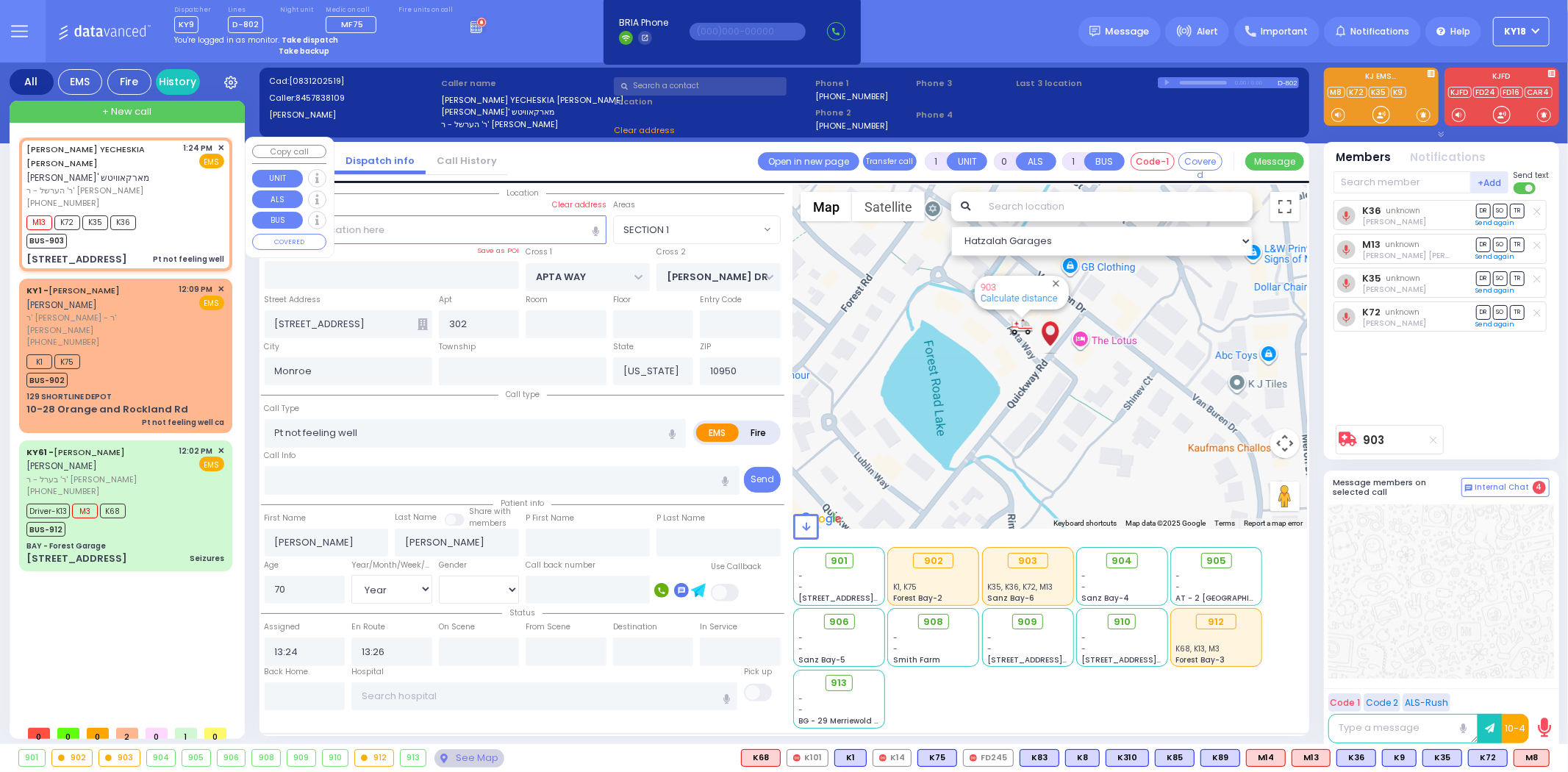
select select "SECTION 1"
